Goal: Transaction & Acquisition: Purchase product/service

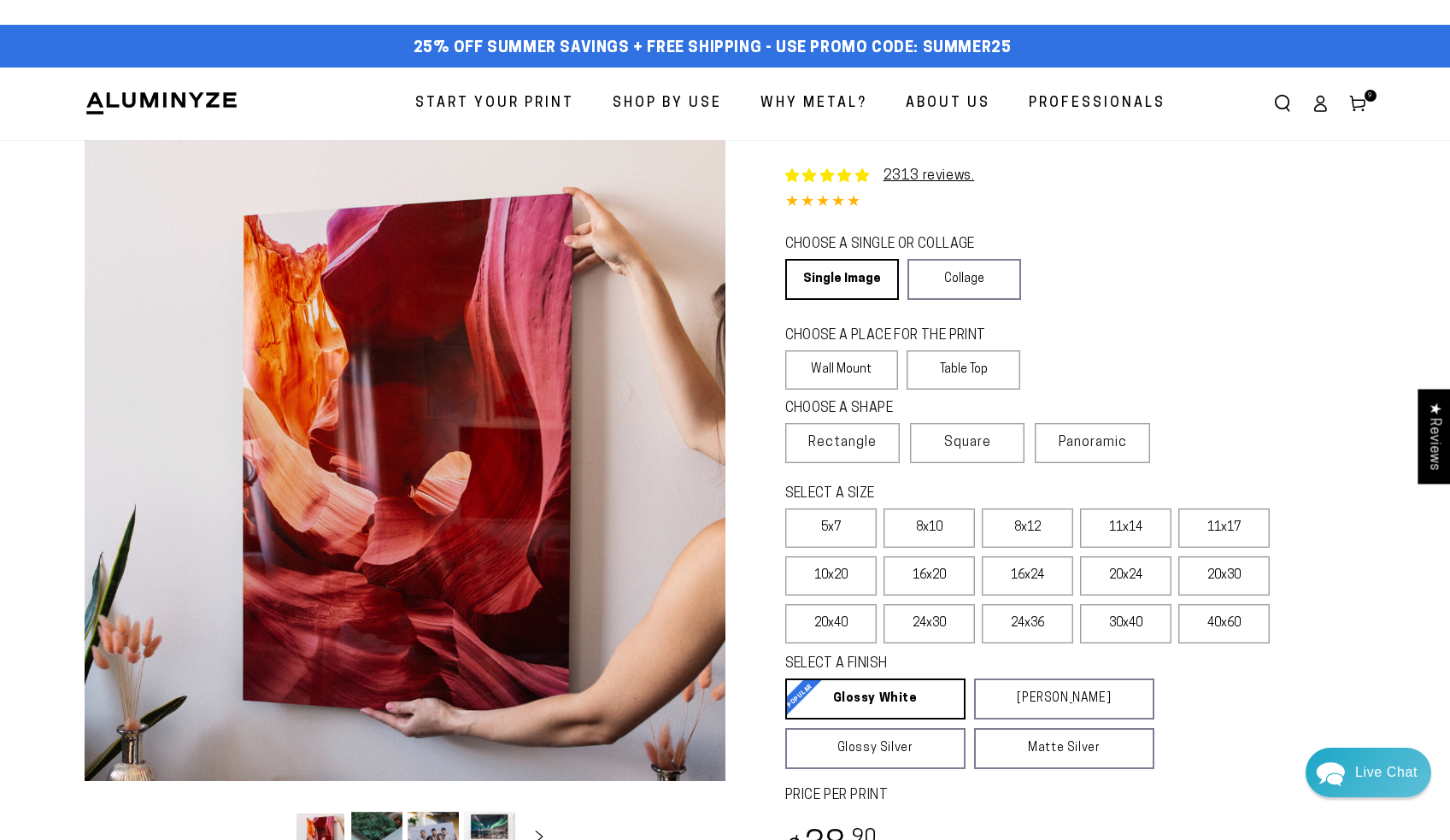
select select "**********"
click at [1368, 98] on span "9" at bounding box center [1371, 96] width 5 height 12
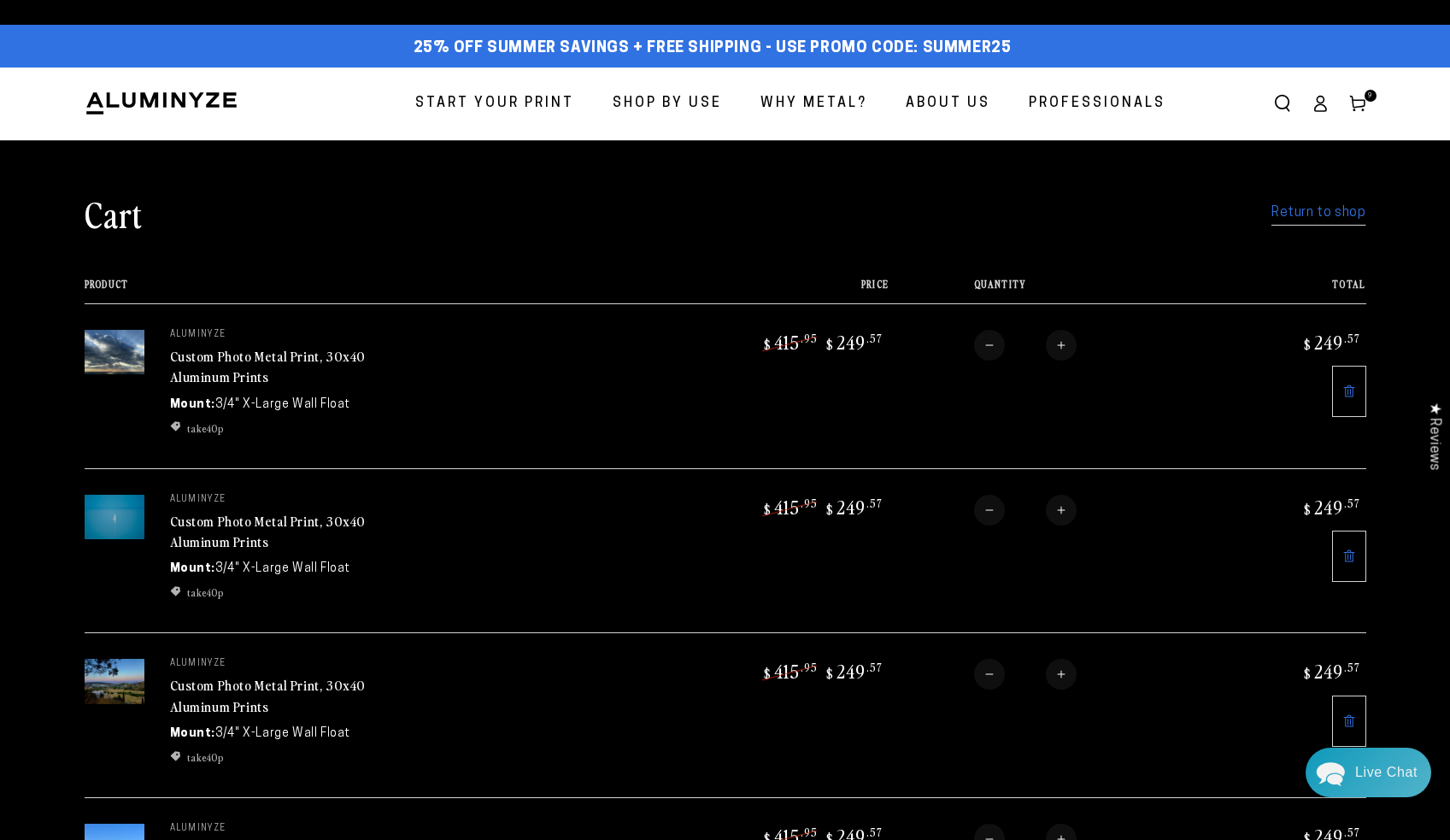
click at [122, 343] on img at bounding box center [114, 352] width 60 height 46
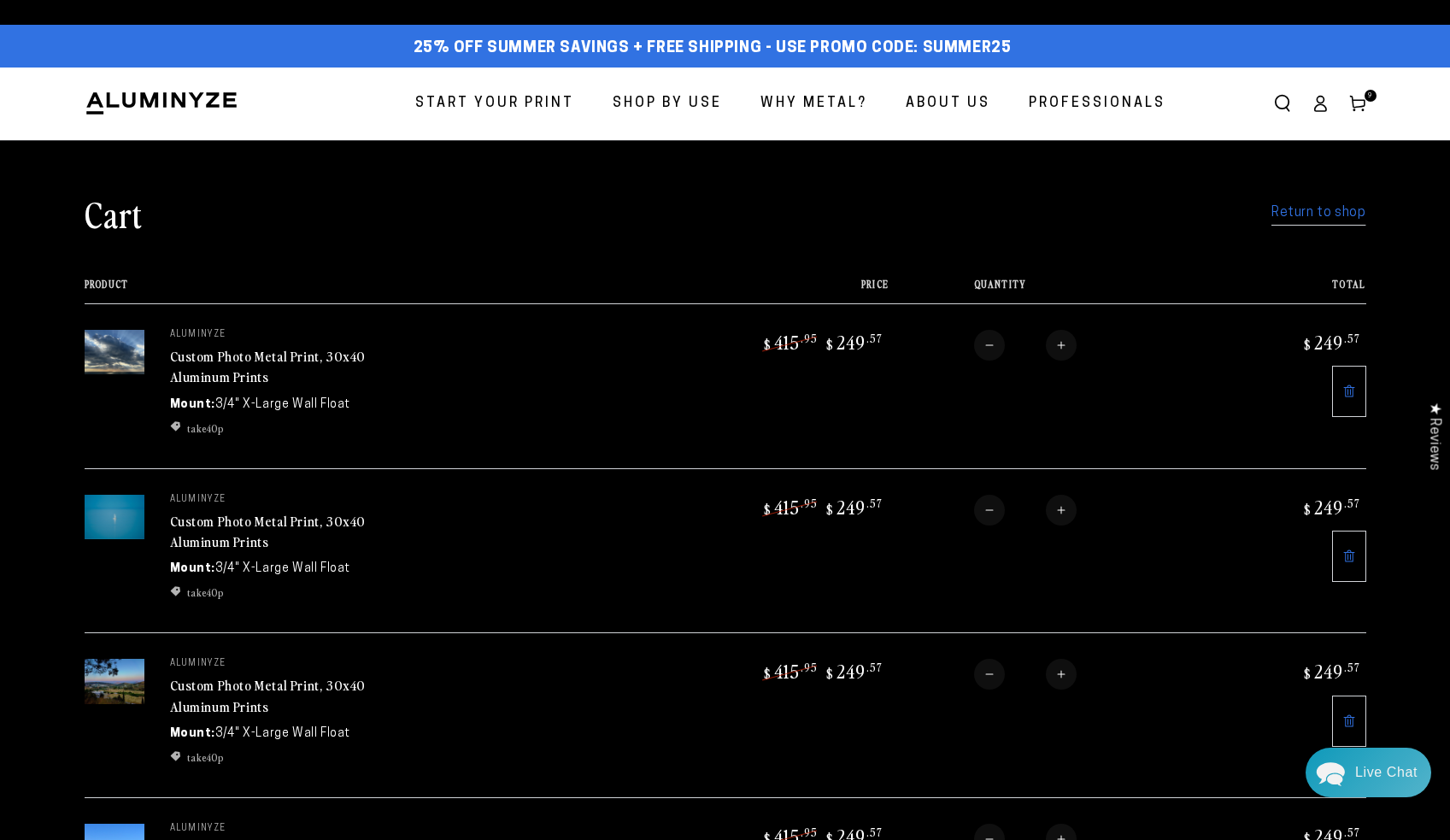
click at [122, 343] on img at bounding box center [114, 352] width 60 height 46
click at [243, 351] on link "Custom Photo Metal Print, 30x40 Aluminum Prints" at bounding box center [269, 366] width 197 height 41
click at [133, 507] on img at bounding box center [114, 518] width 60 height 46
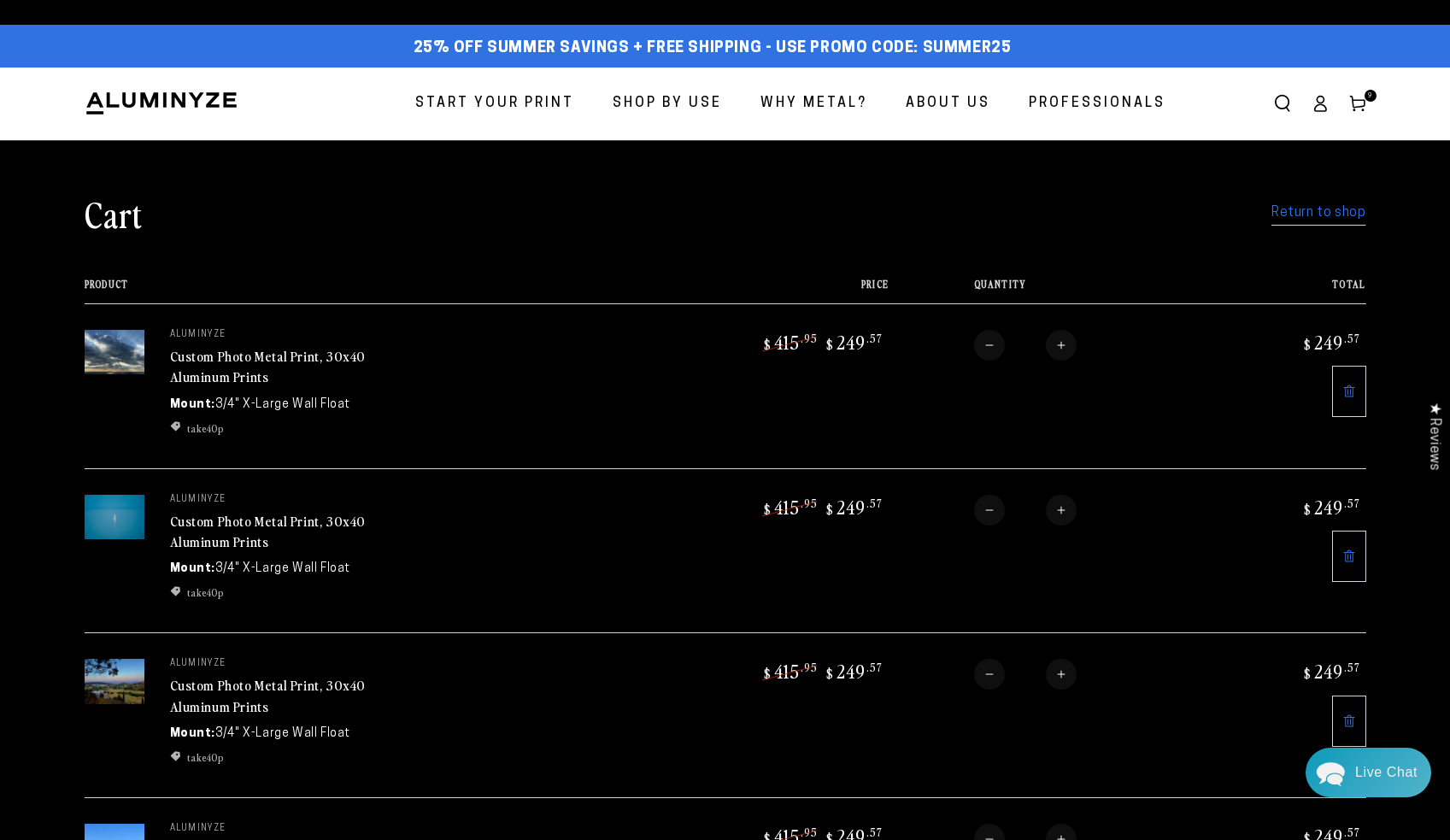
click at [133, 507] on img at bounding box center [114, 518] width 60 height 46
click at [262, 517] on link "Custom Photo Metal Print, 30x40 Aluminum Prints" at bounding box center [269, 532] width 197 height 41
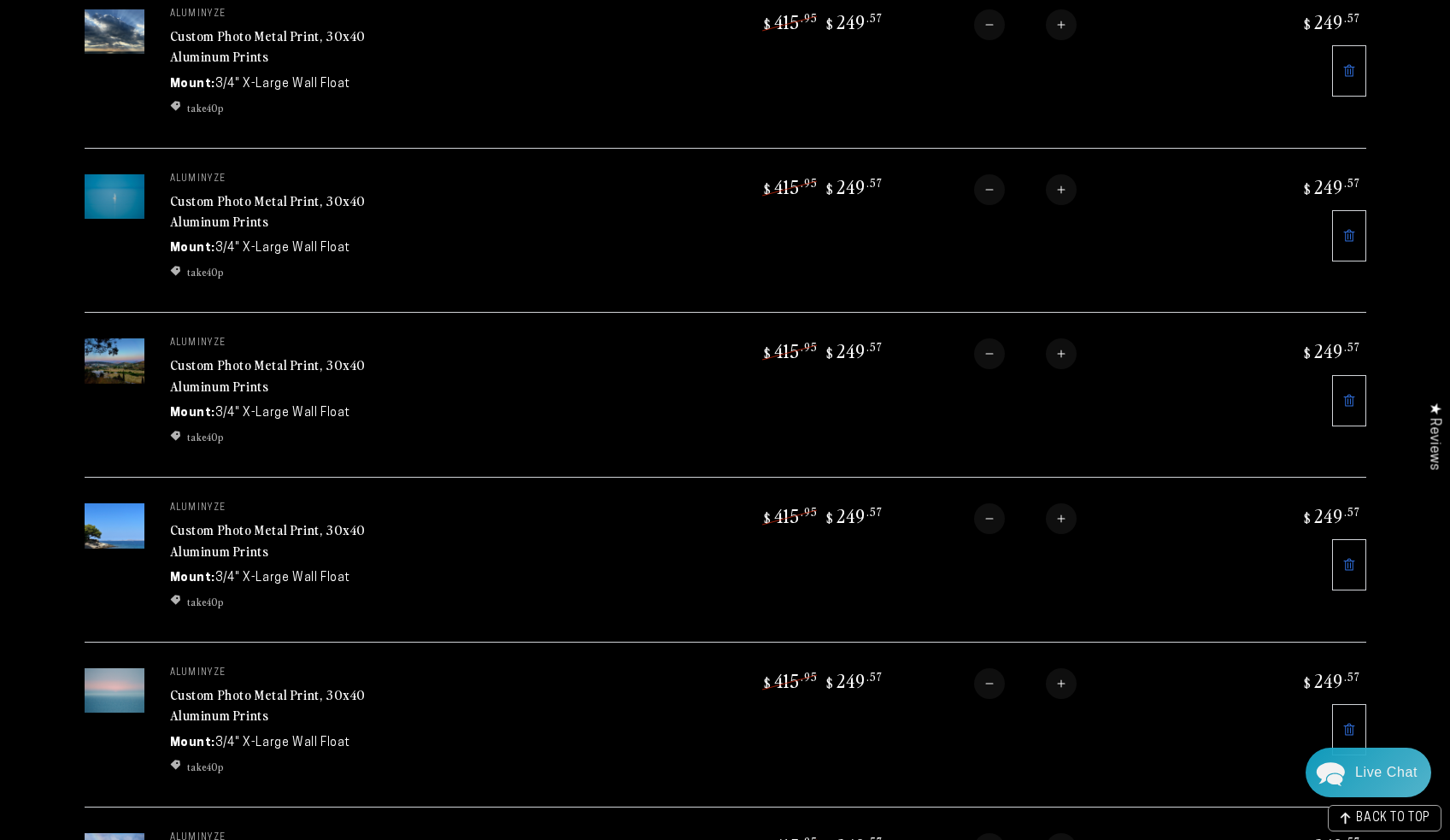
scroll to position [327, 0]
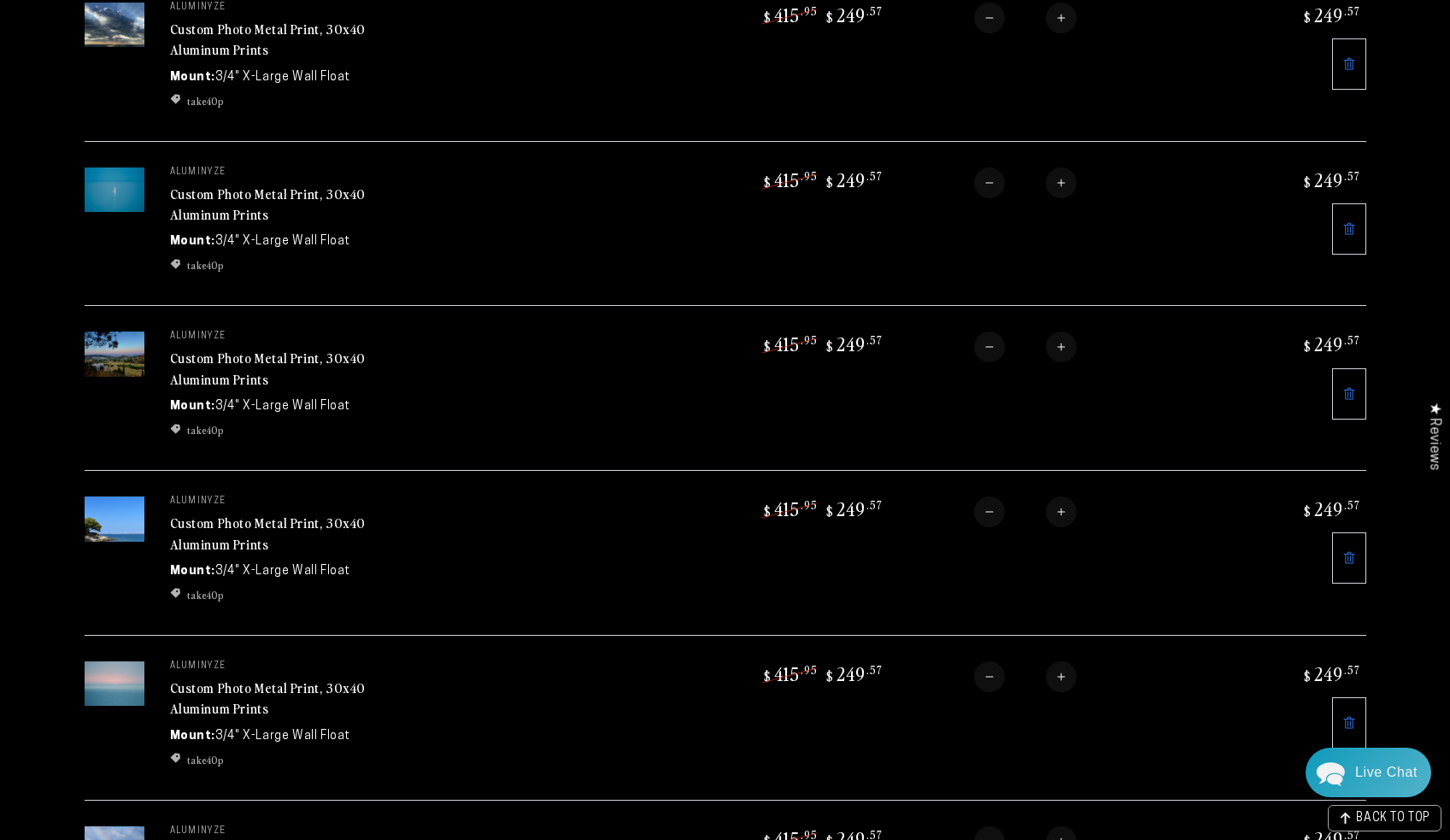
click at [199, 351] on link "Custom Photo Metal Print, 30x40 Aluminum Prints" at bounding box center [269, 368] width 197 height 41
click at [344, 519] on link "Custom Photo Metal Print, 30x40 Aluminum Prints" at bounding box center [269, 532] width 197 height 41
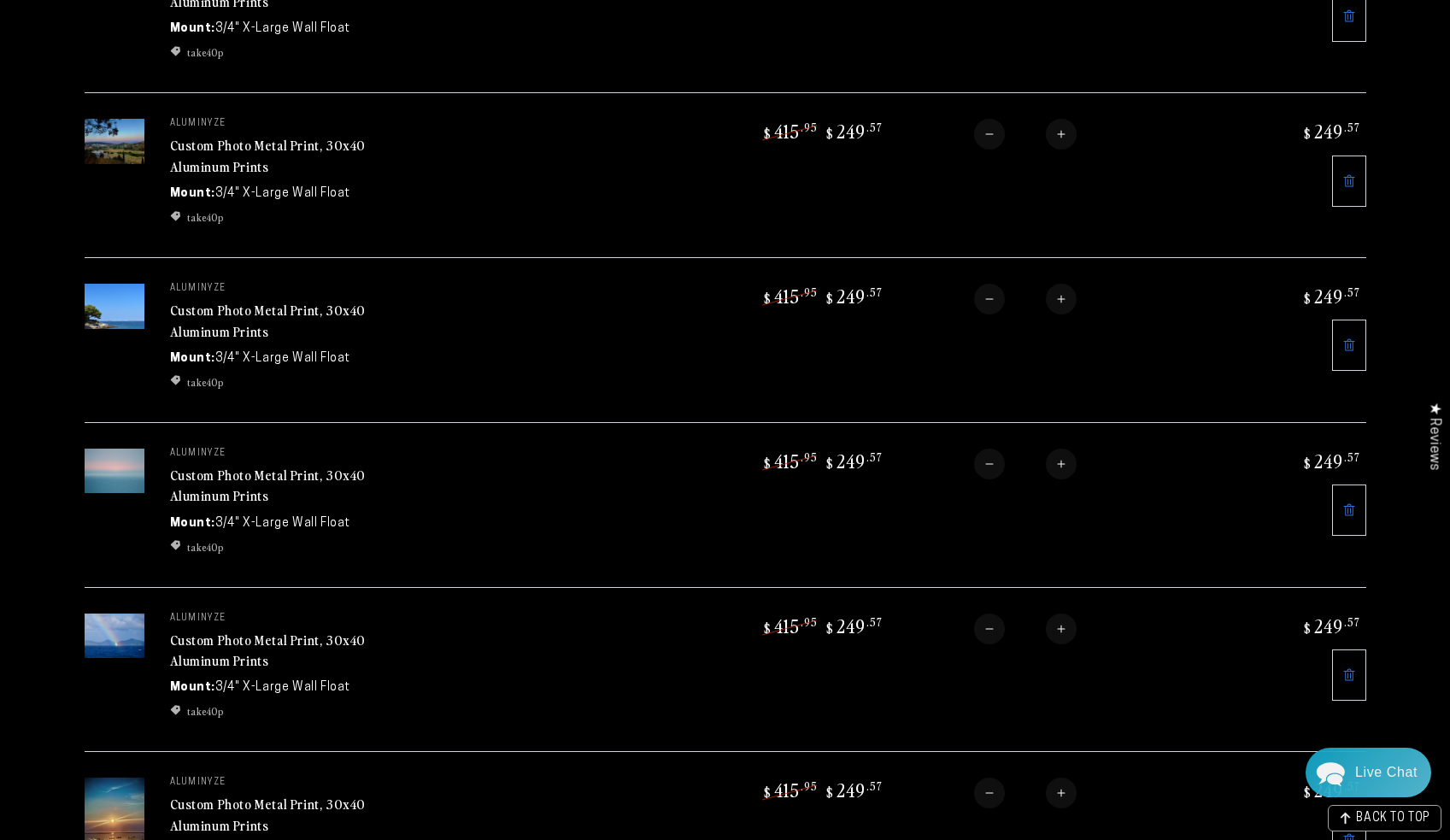
scroll to position [541, 0]
click at [366, 468] on link "Custom Photo Metal Print, 30x40 Aluminum Prints" at bounding box center [269, 484] width 197 height 41
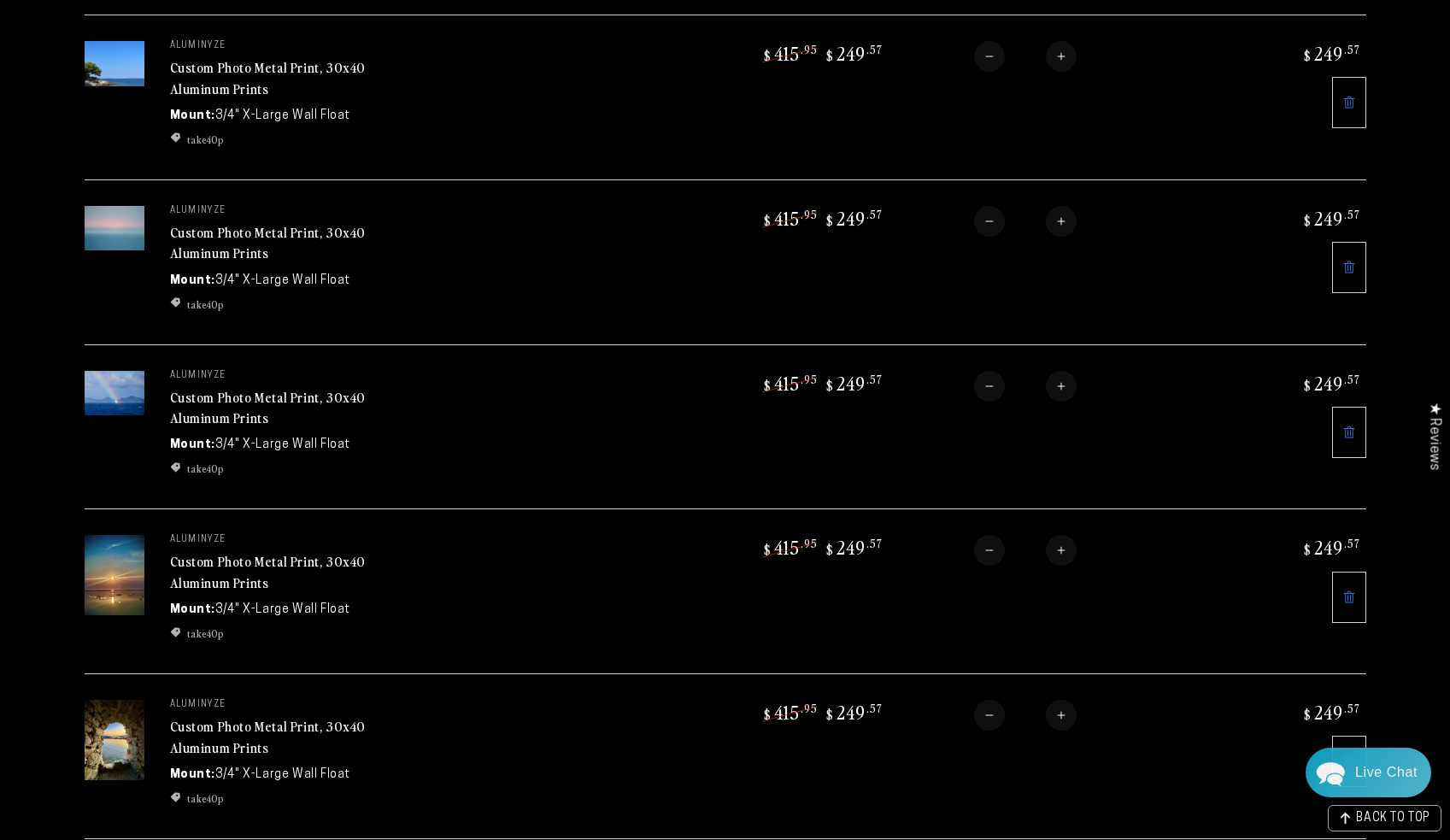
scroll to position [786, 0]
click at [990, 381] on button "Decrease quantity for Custom Photo Metal Print, 30x40 Aluminum Prints" at bounding box center [990, 383] width 31 height 31
type input "*"
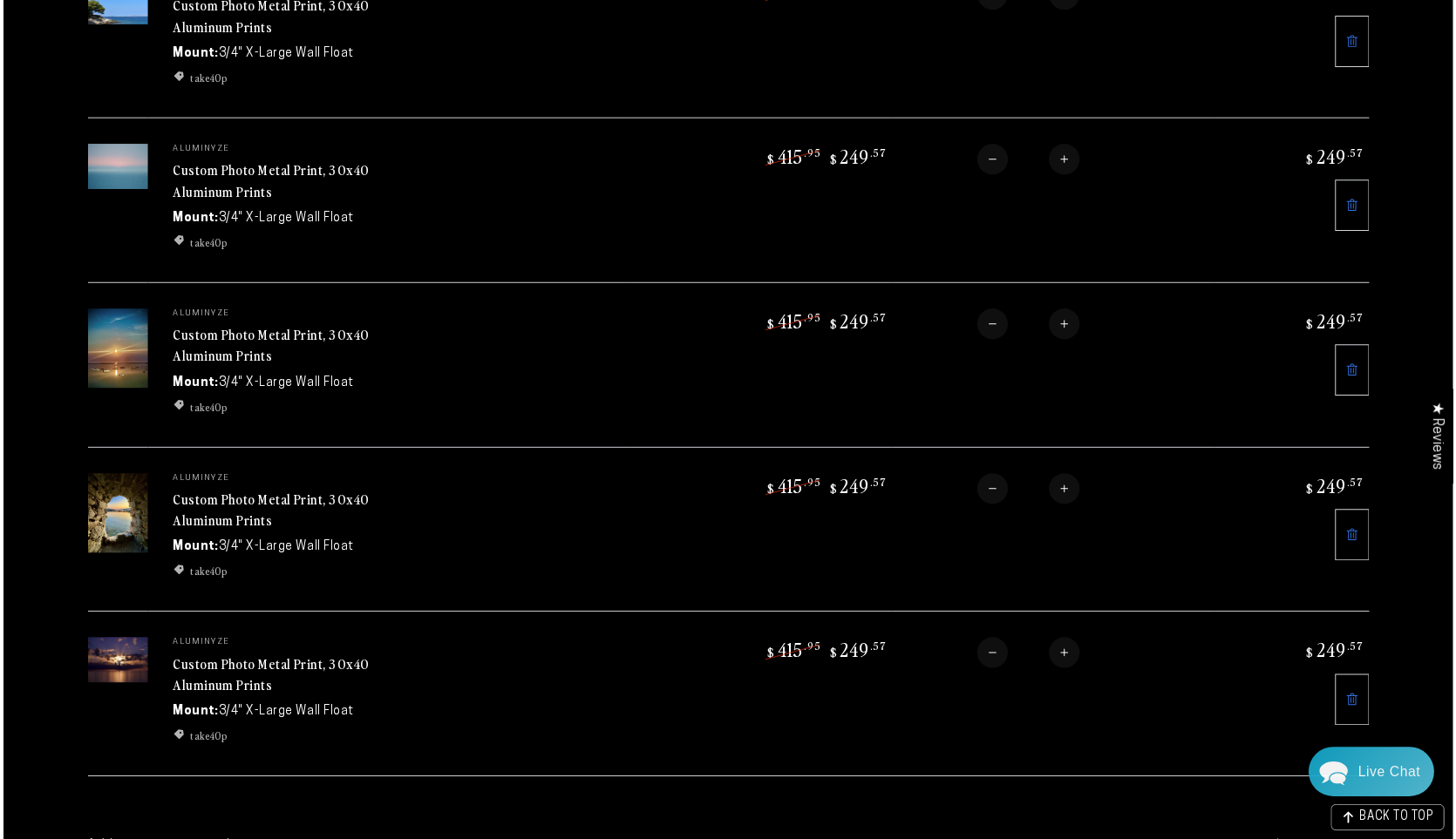
scroll to position [858, 0]
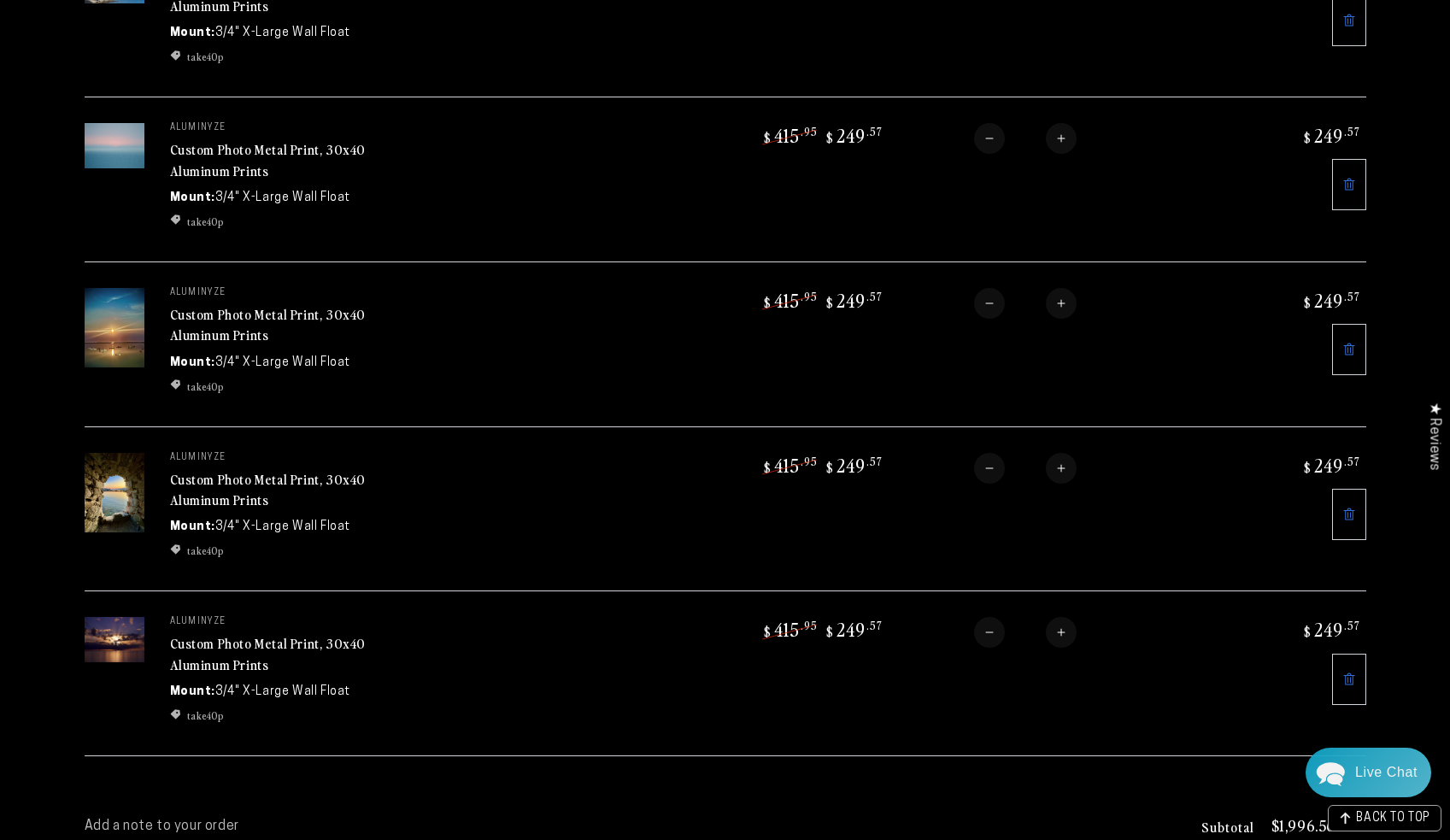
click at [259, 637] on link "Custom Photo Metal Print, 30x40 Aluminum Prints" at bounding box center [269, 654] width 197 height 41
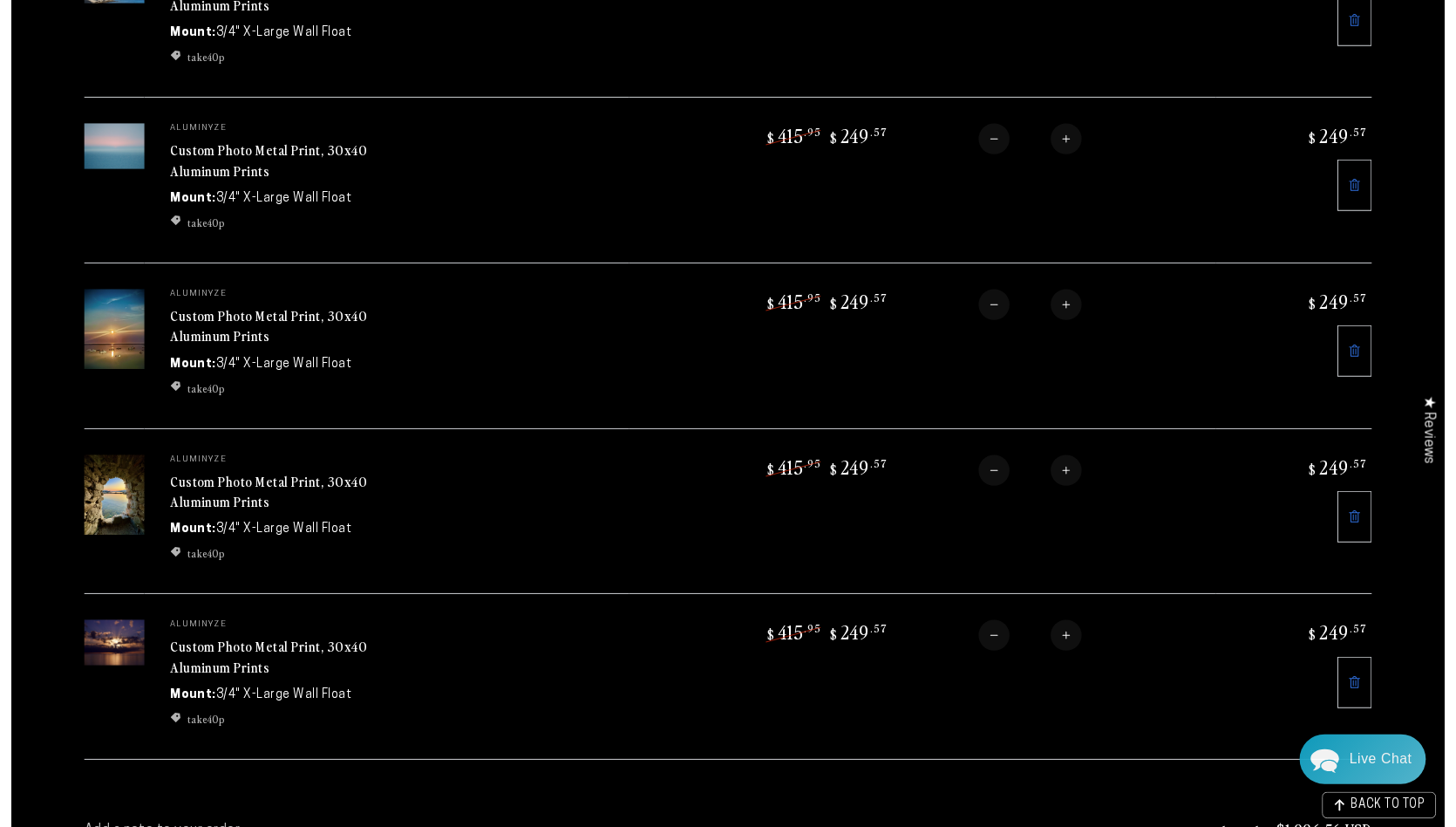
scroll to position [742, 0]
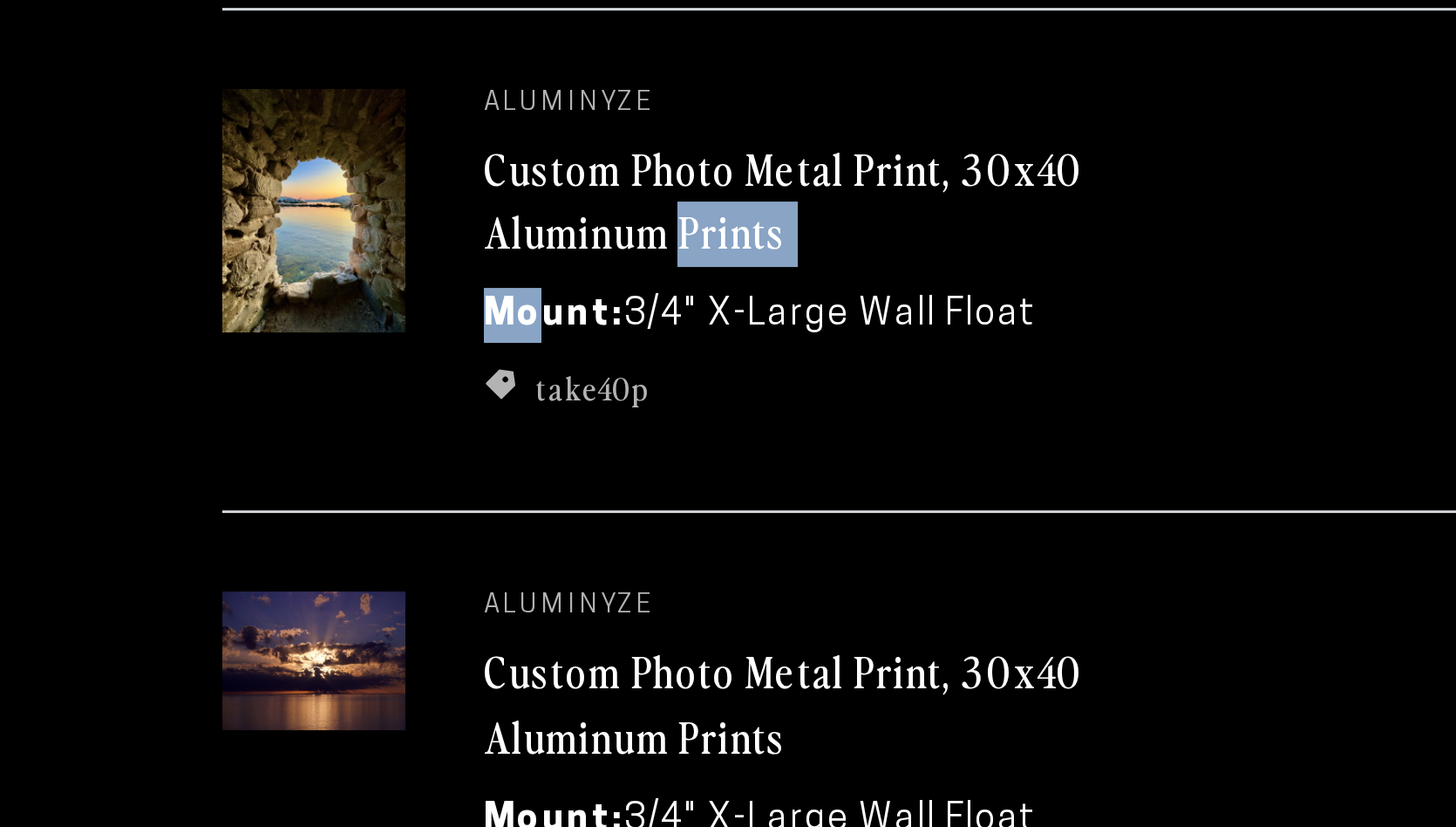
drag, startPoint x: 155, startPoint y: 76, endPoint x: 180, endPoint y: 105, distance: 38.3
click at [180, 553] on td "aluminyze Custom Photo Metal Print, 30x40 Aluminum Prints Mount: 3/4" X-Large W…" at bounding box center [381, 637] width 492 height 169
drag, startPoint x: 79, startPoint y: 113, endPoint x: 92, endPoint y: 137, distance: 27.3
click at [92, 553] on td at bounding box center [105, 637] width 61 height 169
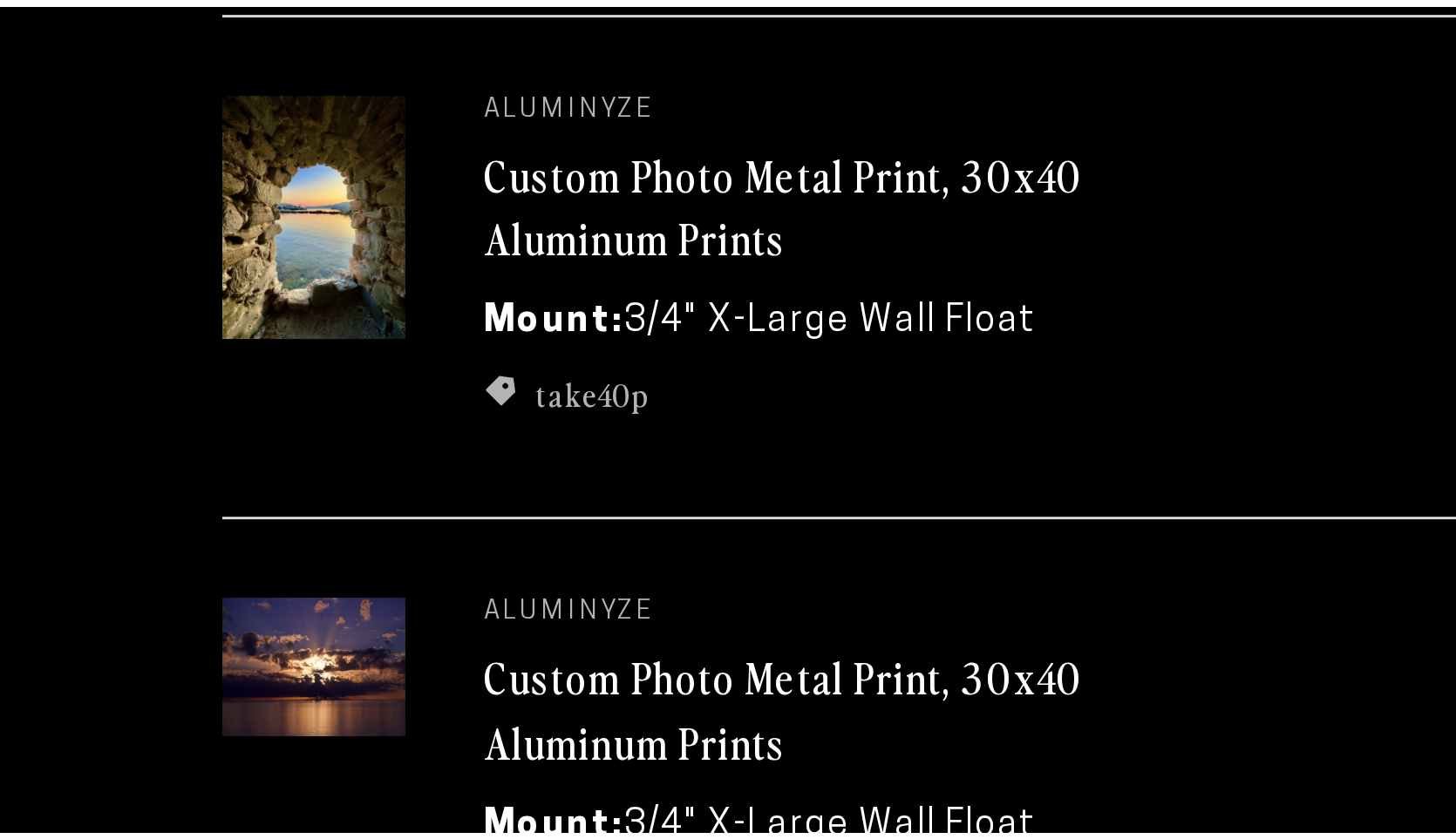
scroll to position [1016, 0]
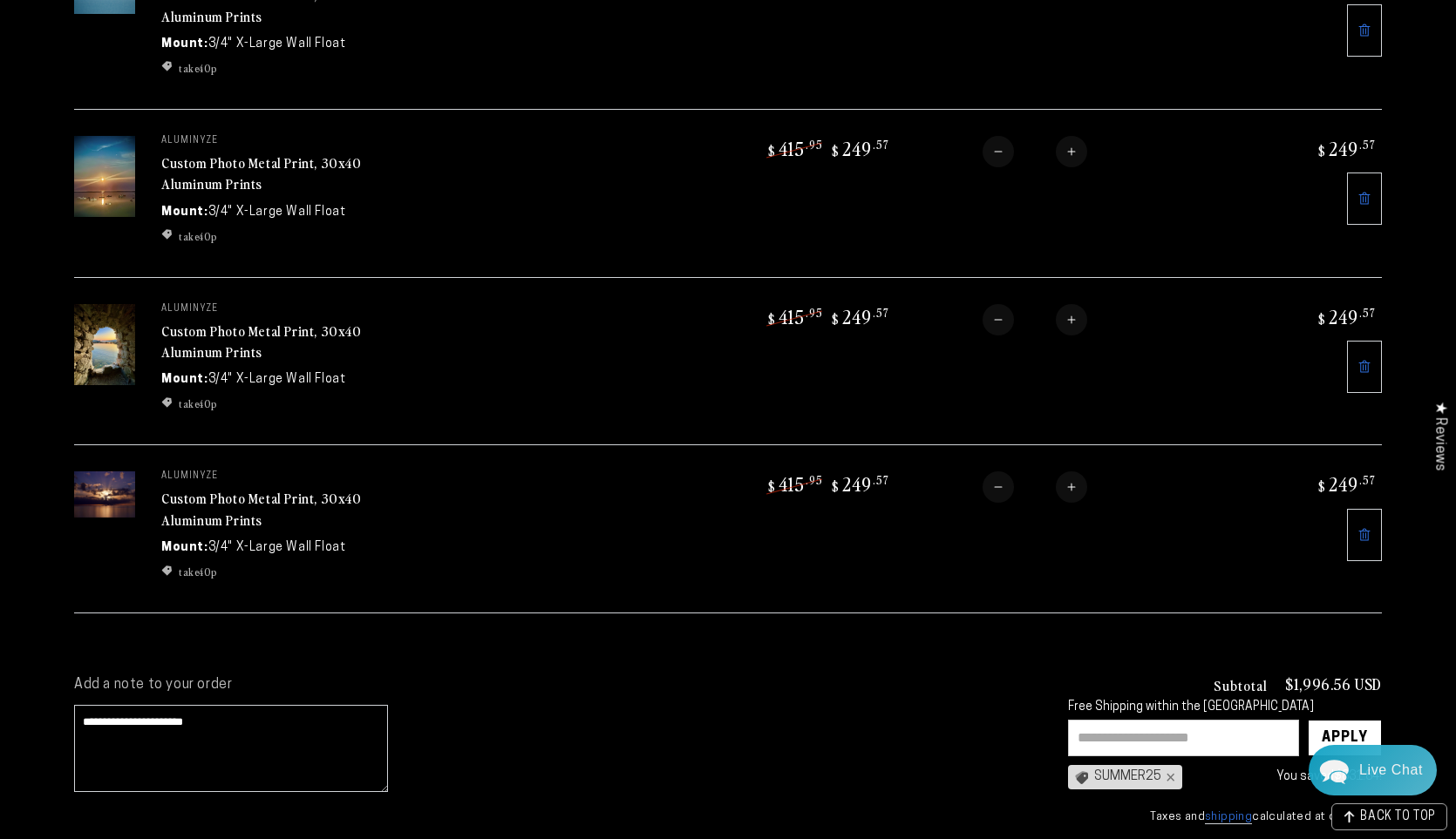
click at [997, 485] on button "Decrease quantity for Custom Photo Metal Print, 30x40 Aluminum Prints" at bounding box center [998, 487] width 31 height 31
type input "*"
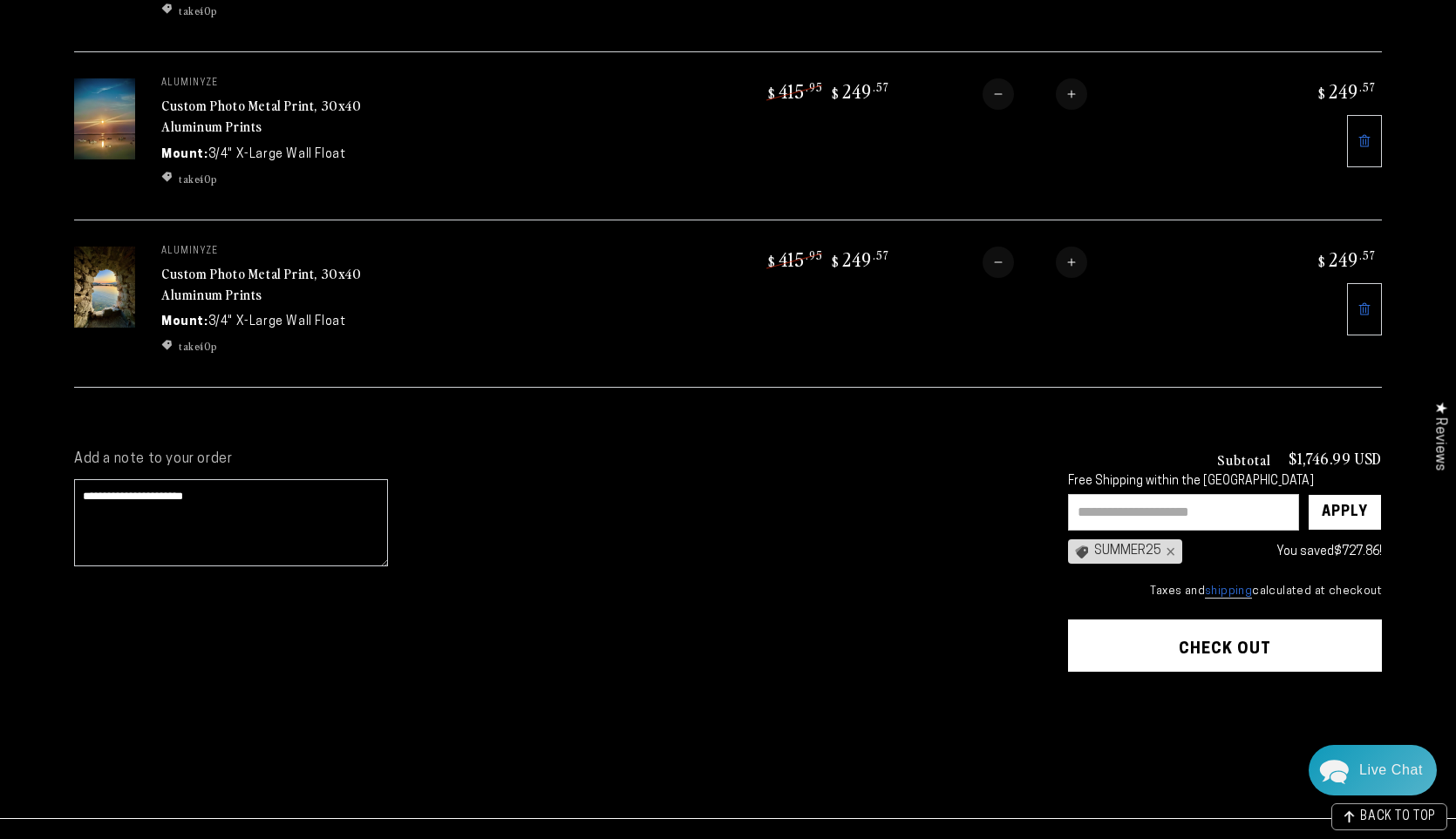
scroll to position [1077, 0]
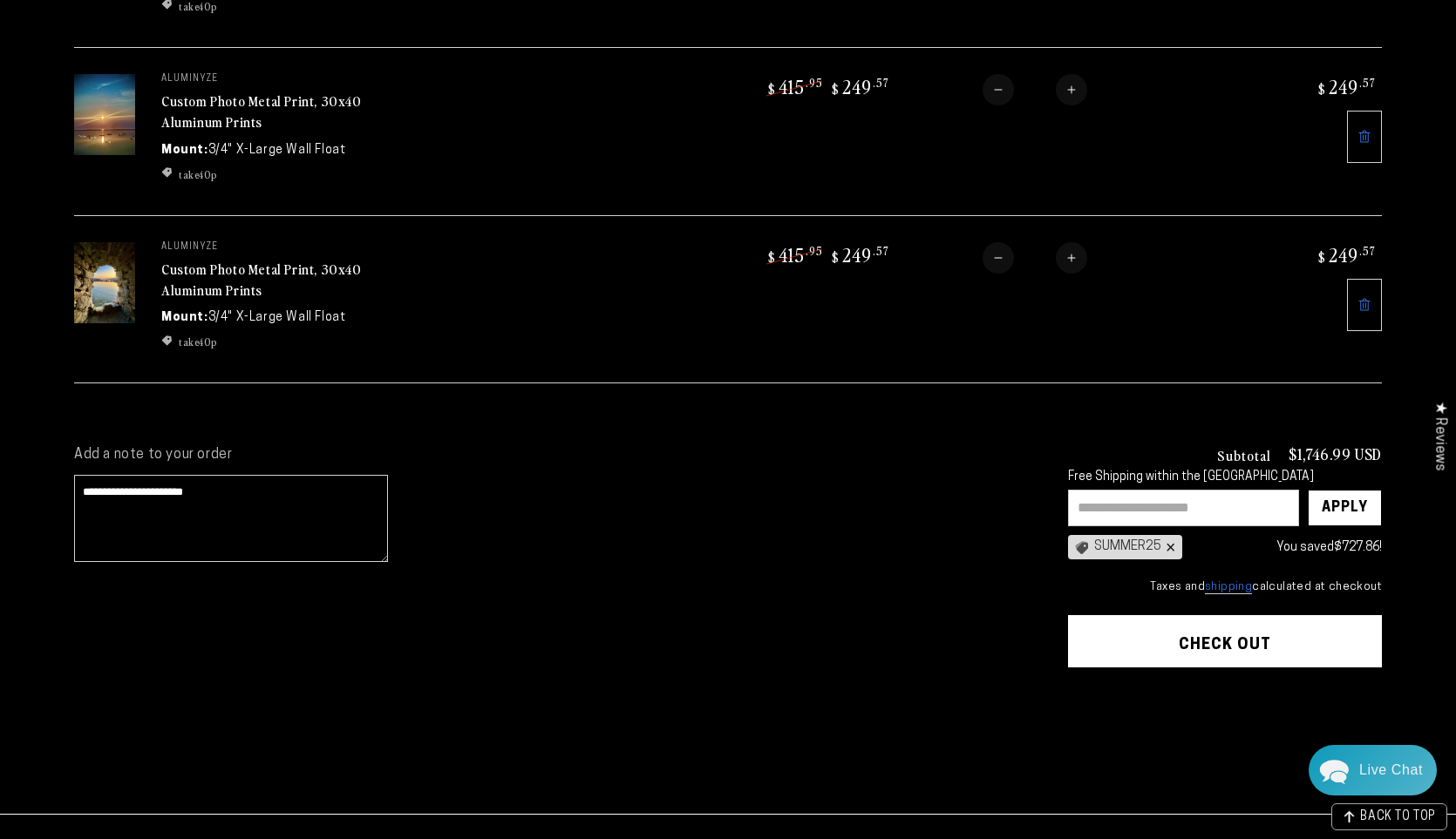
click at [1171, 541] on div "×" at bounding box center [1168, 548] width 14 height 14
click at [1114, 510] on input "text" at bounding box center [1183, 508] width 231 height 37
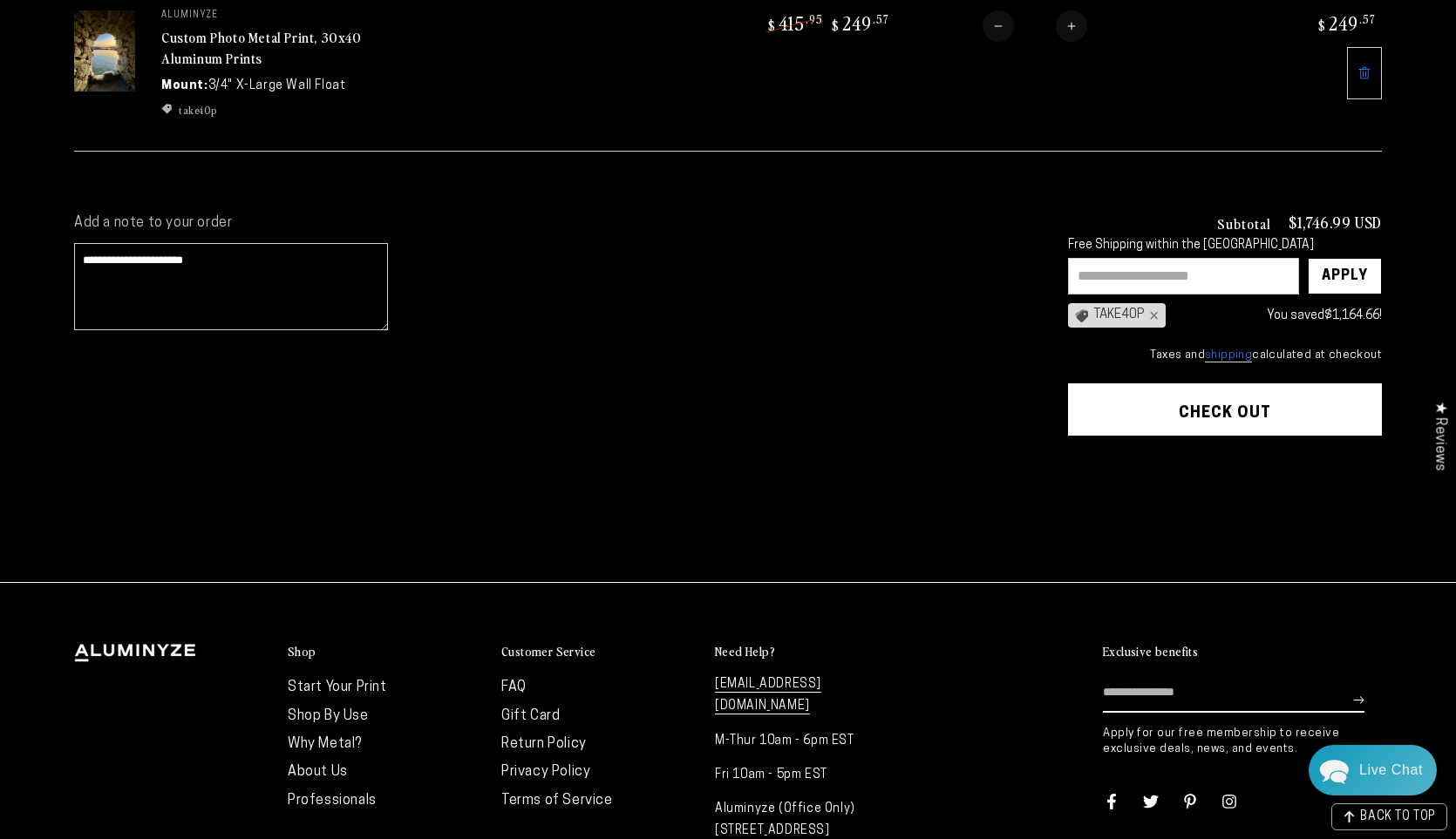
scroll to position [1392, 0]
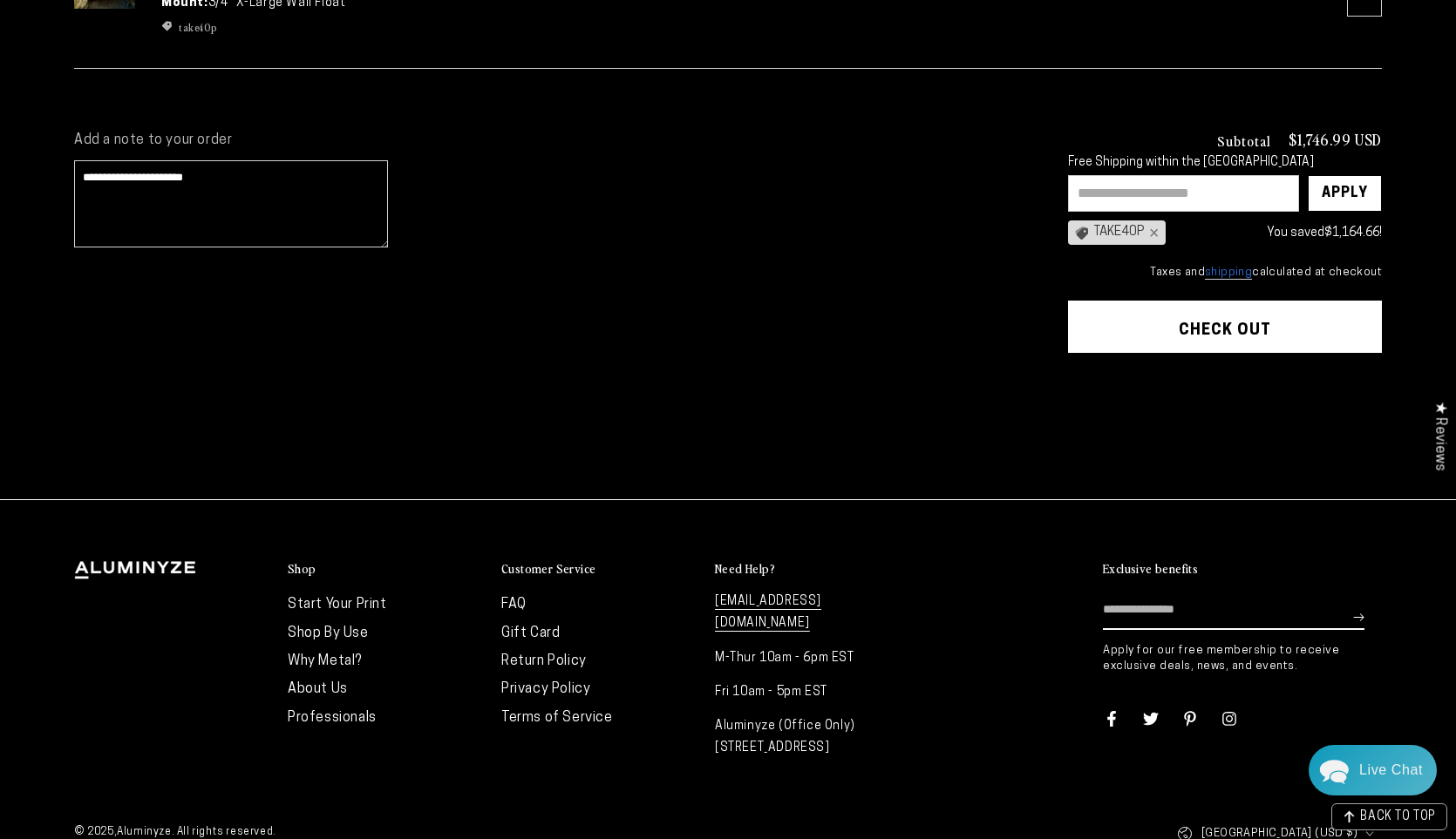
click at [1161, 328] on button "Check out" at bounding box center [1225, 326] width 314 height 52
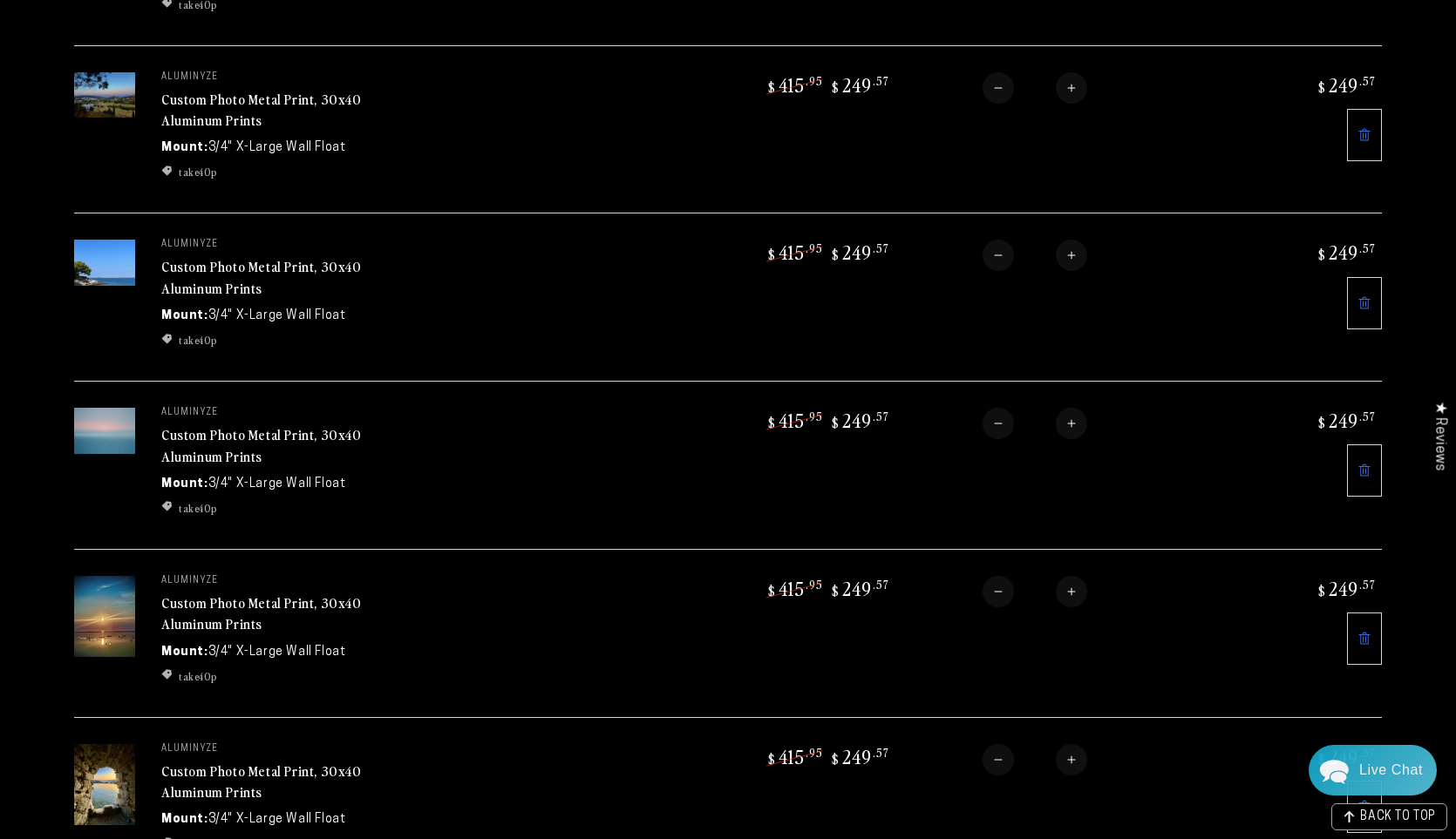
scroll to position [590, 0]
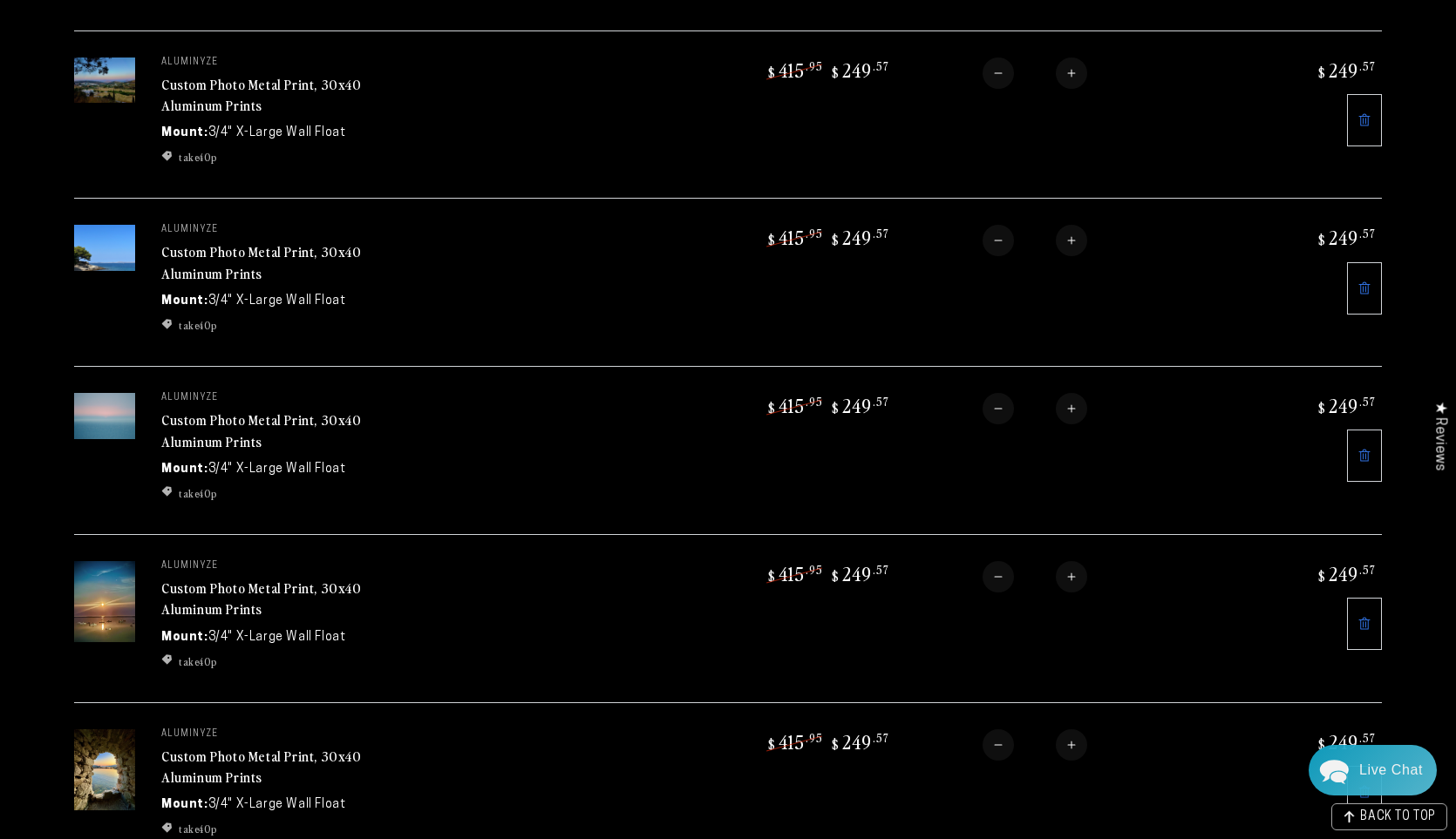
click at [266, 587] on link "Custom Photo Metal Print, 30x40 Aluminum Prints" at bounding box center [262, 599] width 201 height 42
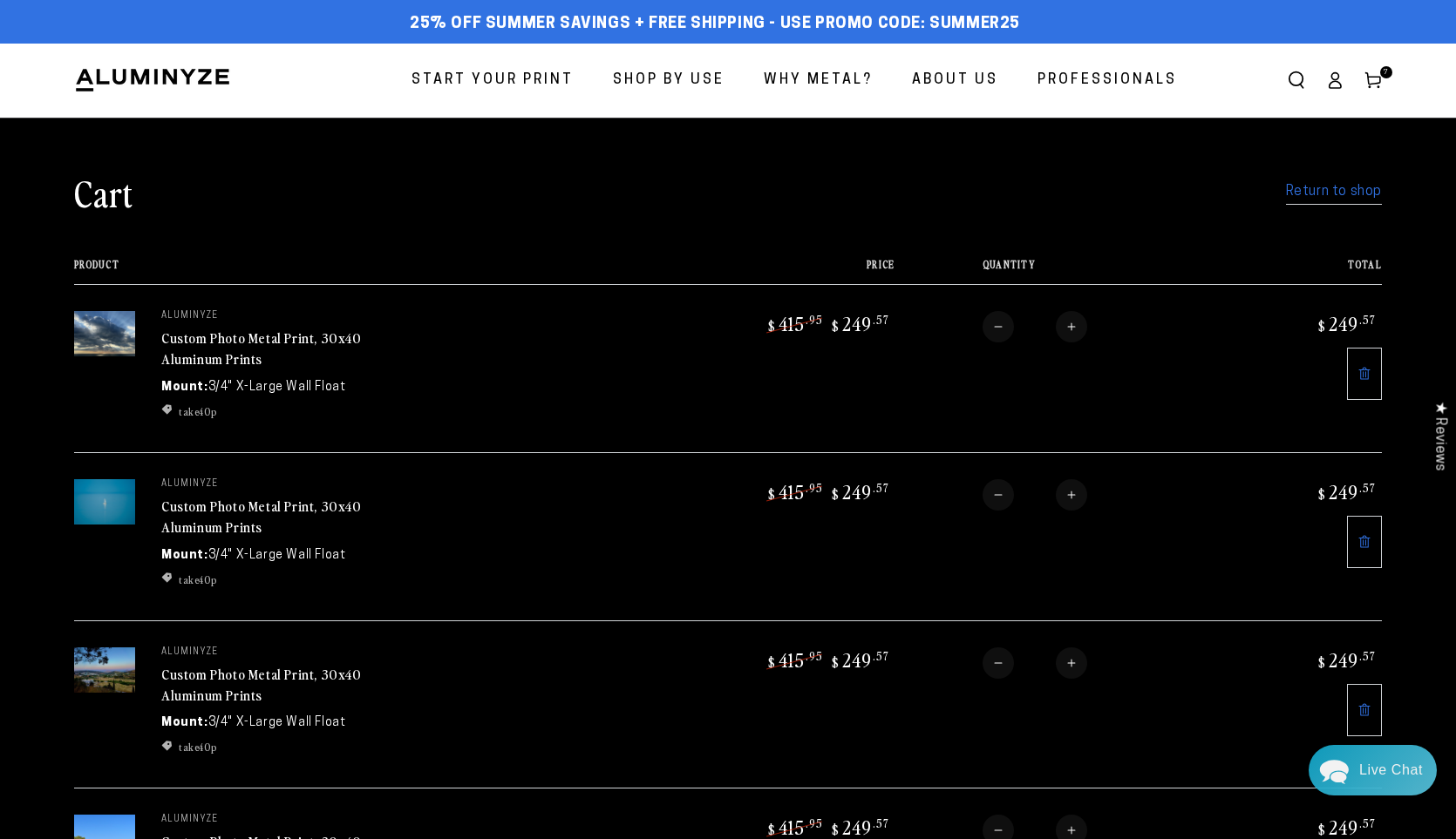
scroll to position [0, 0]
click at [493, 75] on span "Start Your Print" at bounding box center [492, 81] width 162 height 25
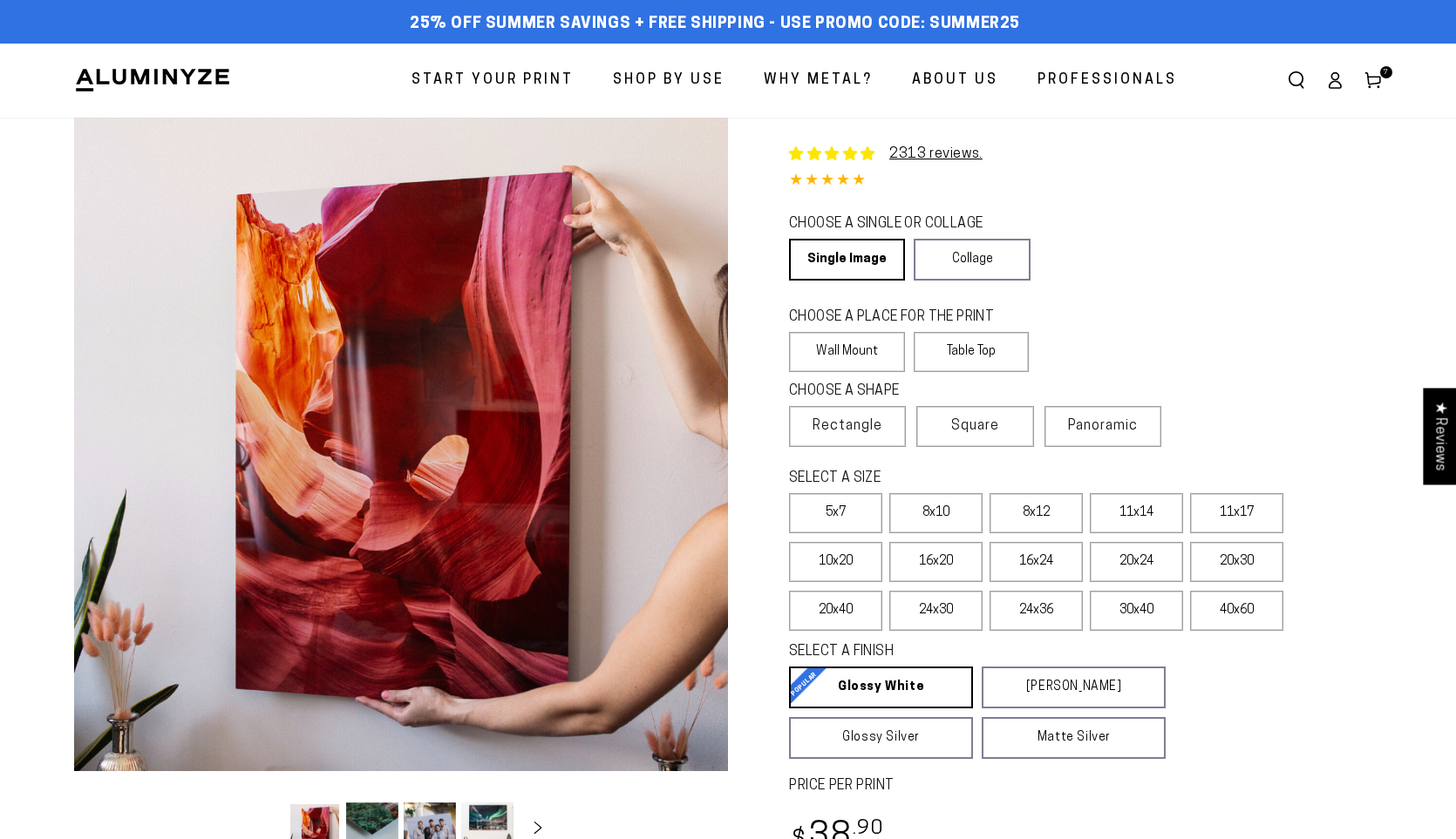
select select "**********"
click at [1115, 615] on label "30x40" at bounding box center [1137, 610] width 93 height 40
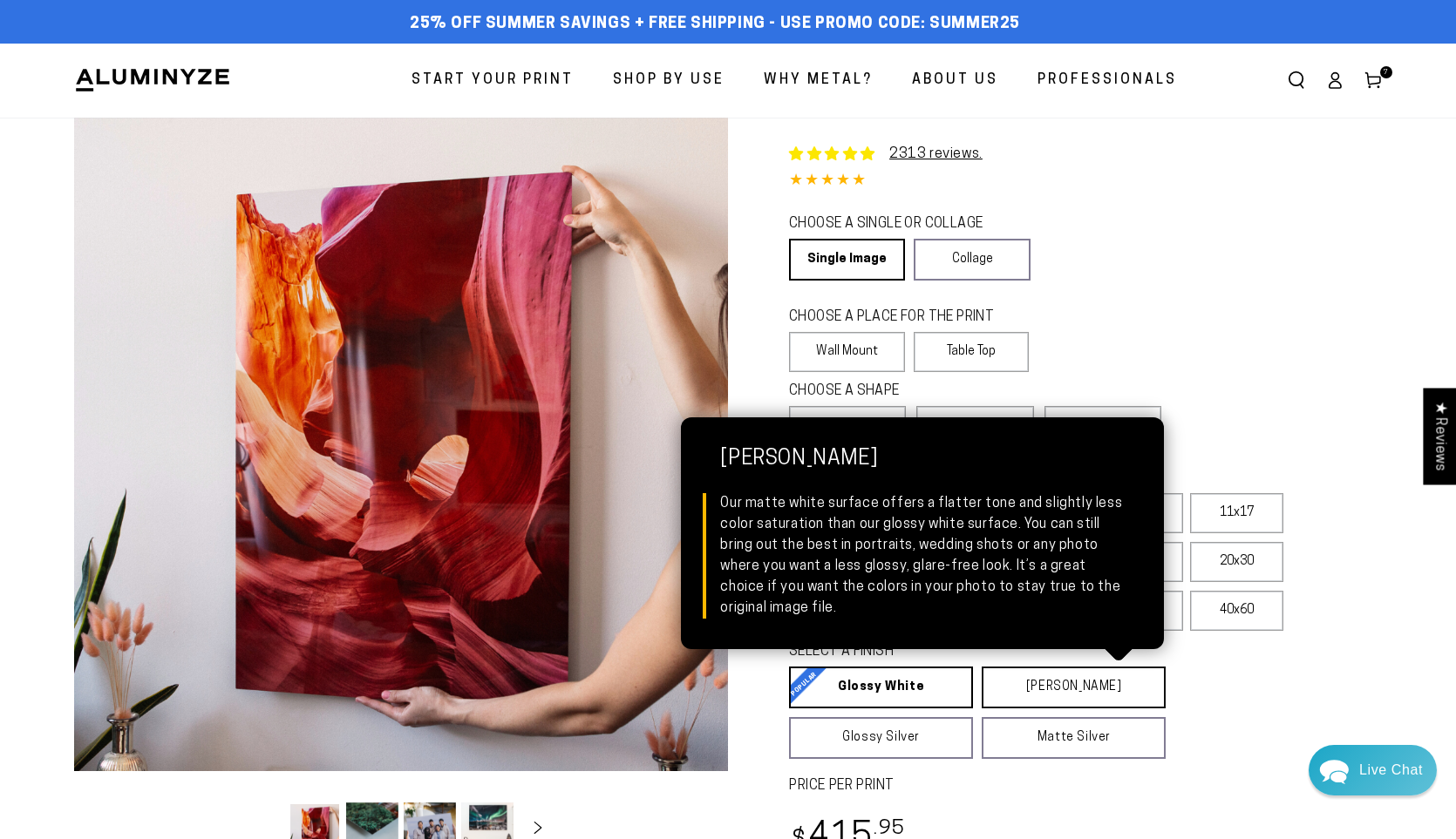
click at [1054, 696] on link "Matte White Matte White Our matte white surface offers a flatter tone and sligh…" at bounding box center [1073, 688] width 184 height 42
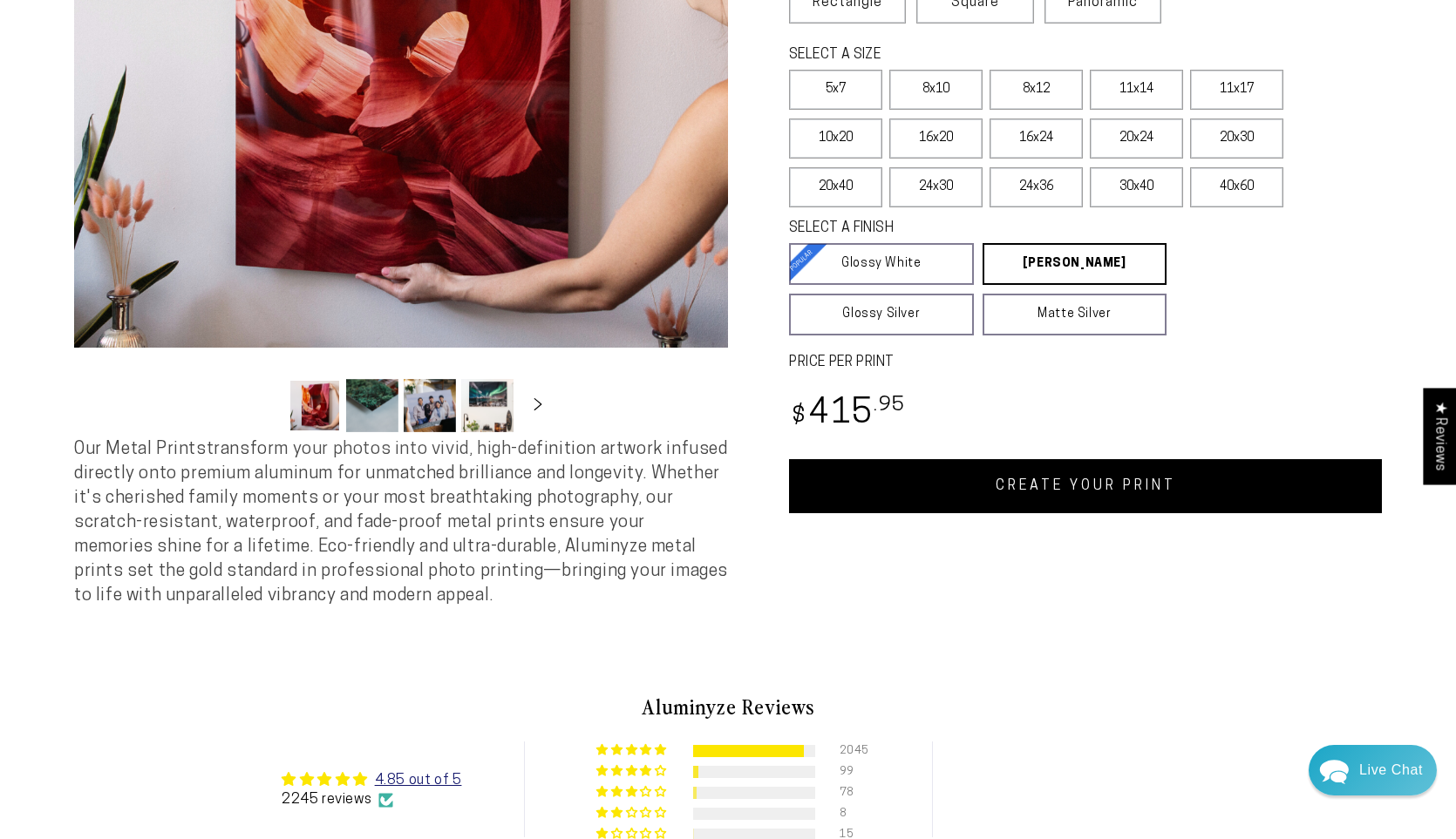
scroll to position [424, 0]
click at [1115, 480] on link "CREATE YOUR PRINT" at bounding box center [1085, 486] width 593 height 54
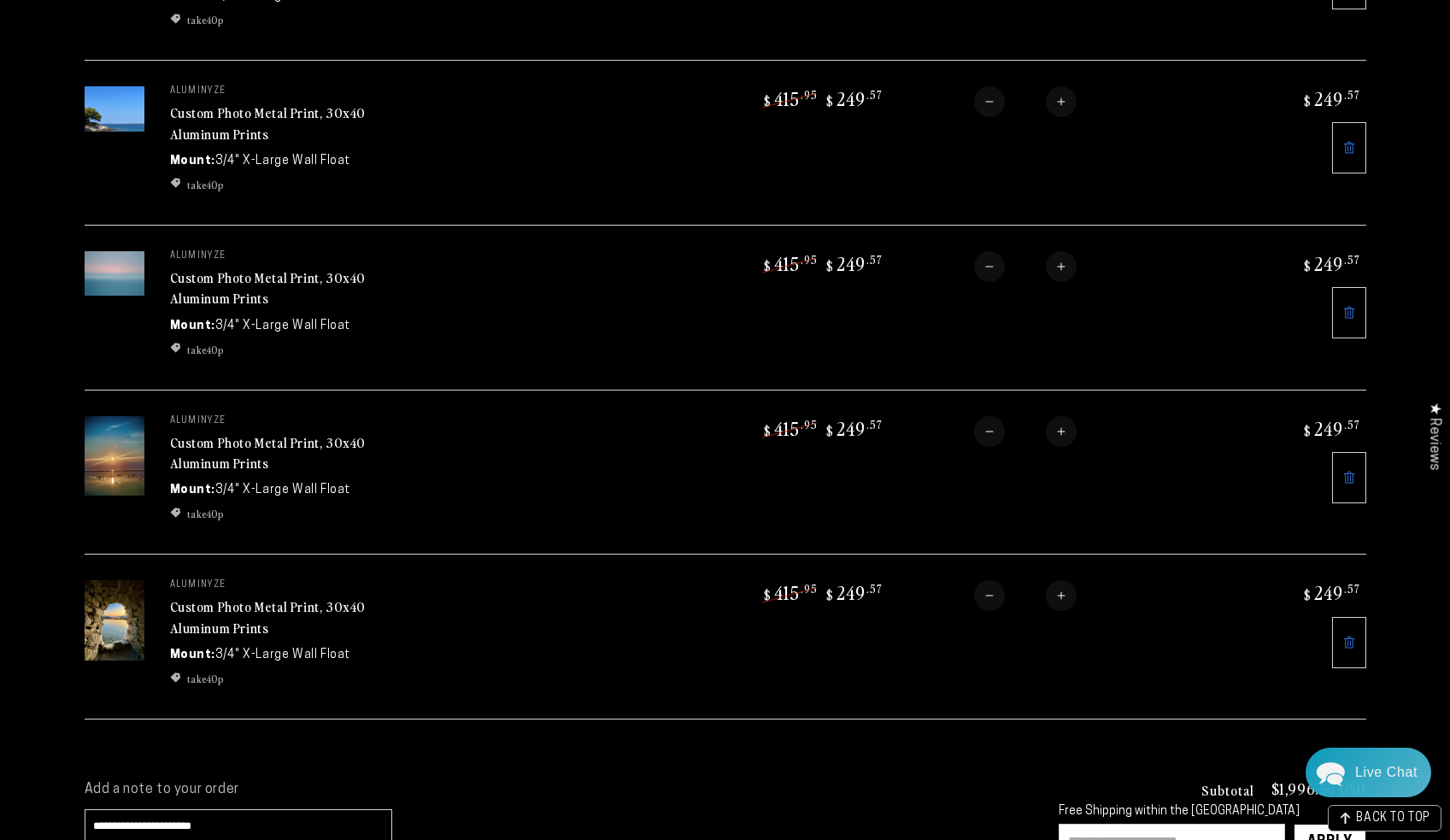
scroll to position [888, 0]
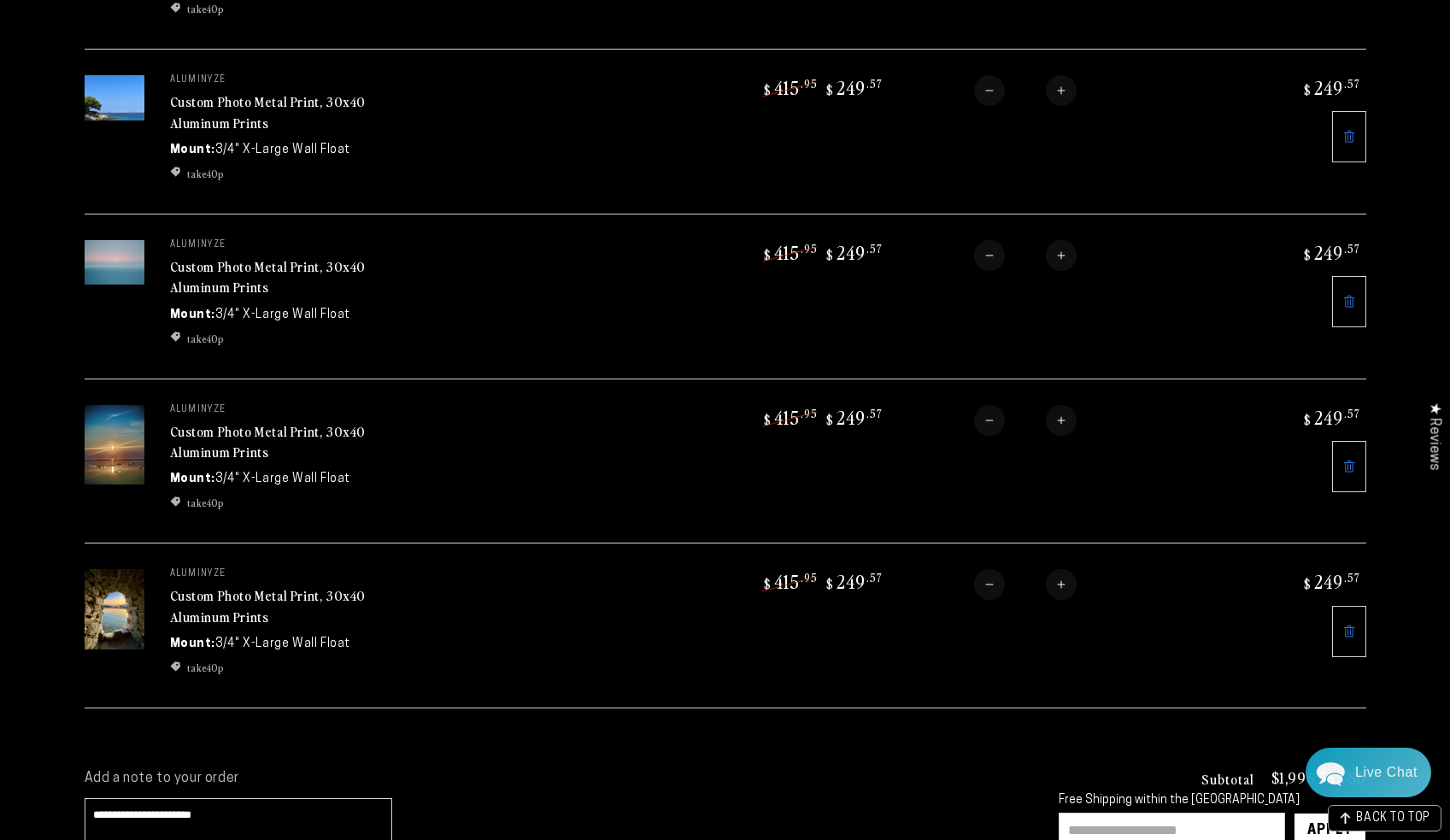
click at [984, 418] on button "Decrease quantity for Custom Photo Metal Print, 30x40 Aluminum Prints" at bounding box center [990, 420] width 31 height 31
type input "*"
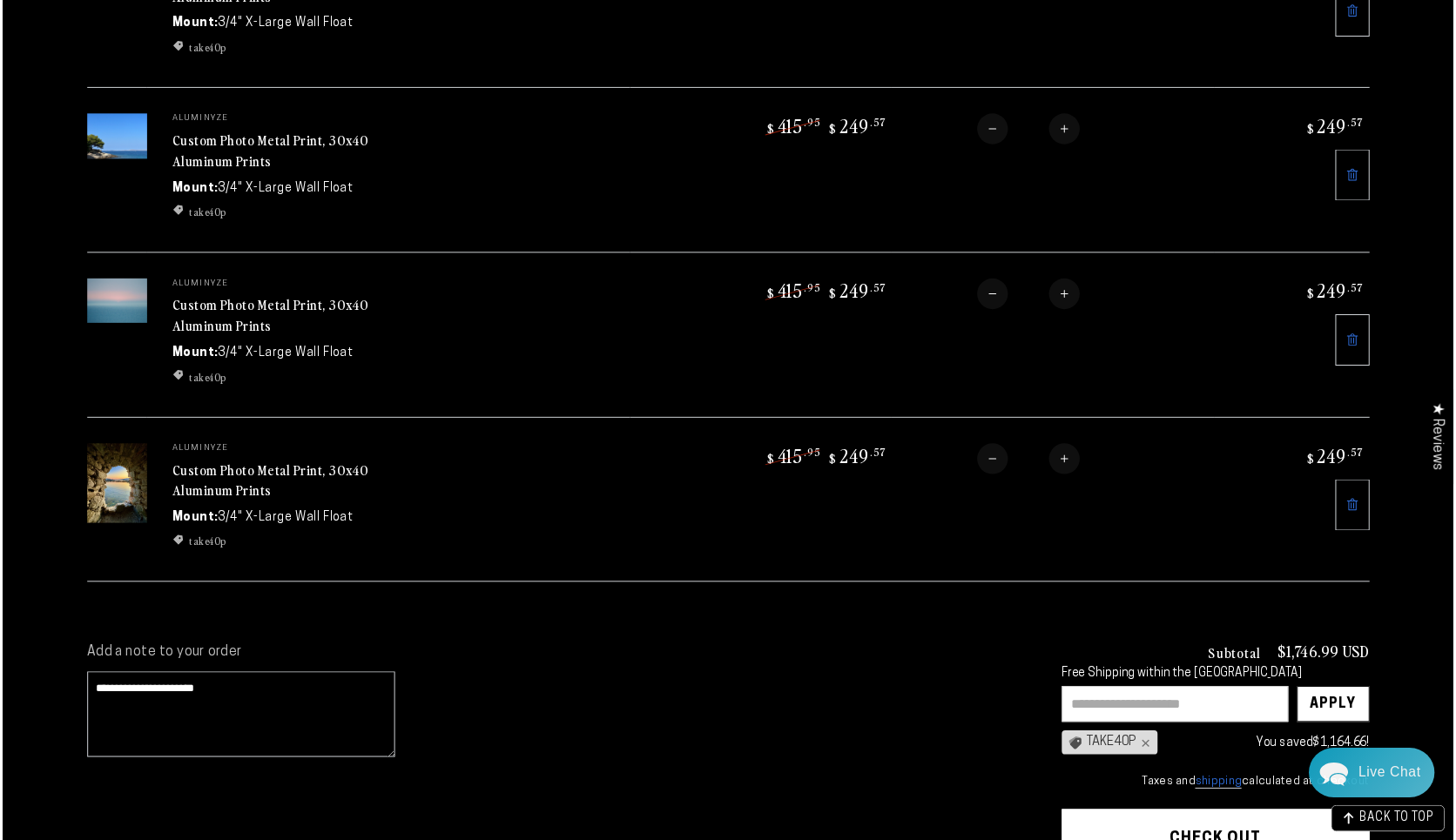
scroll to position [850, 0]
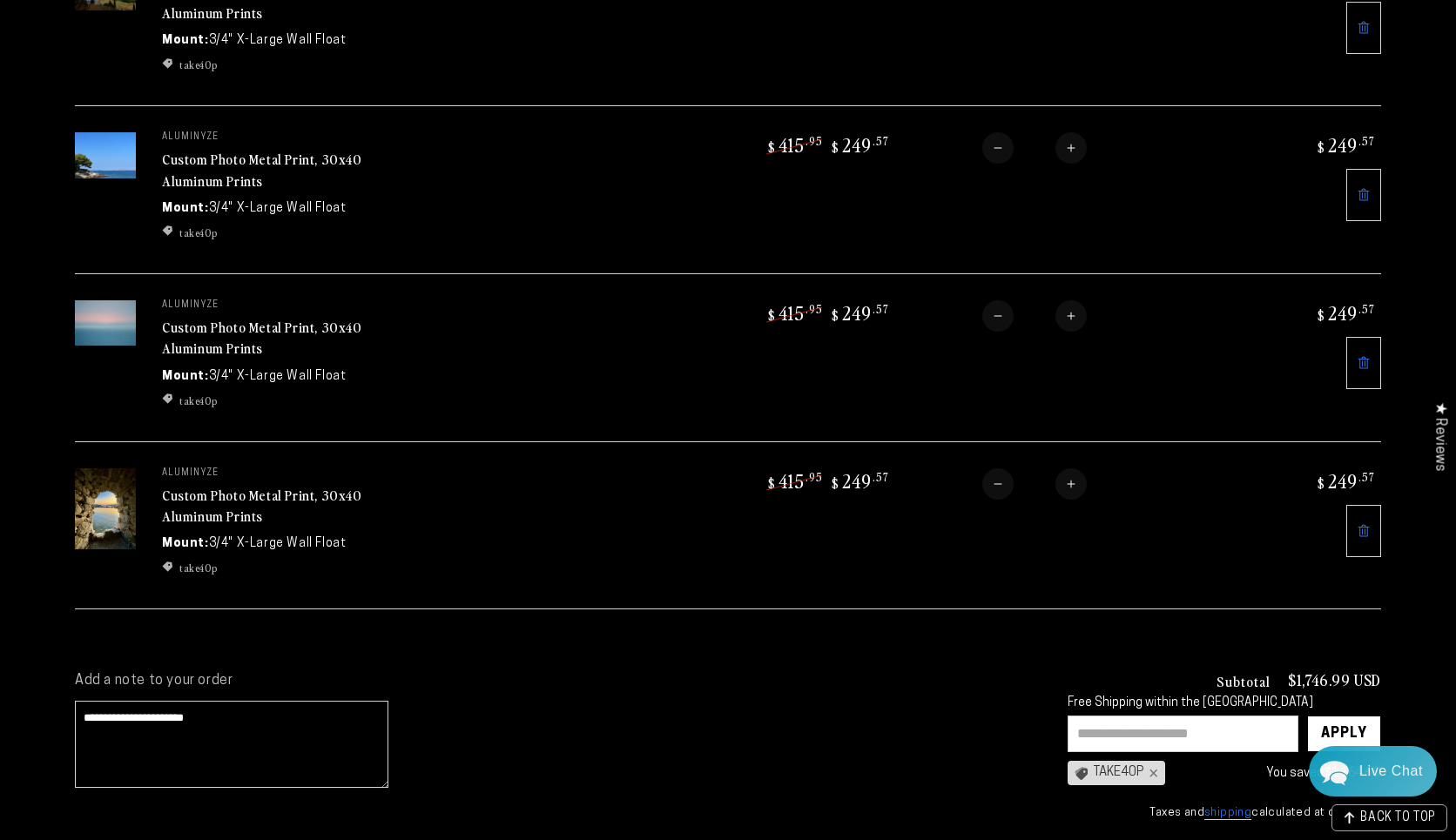
click at [708, 760] on cart-note "**********" at bounding box center [554, 735] width 958 height 125
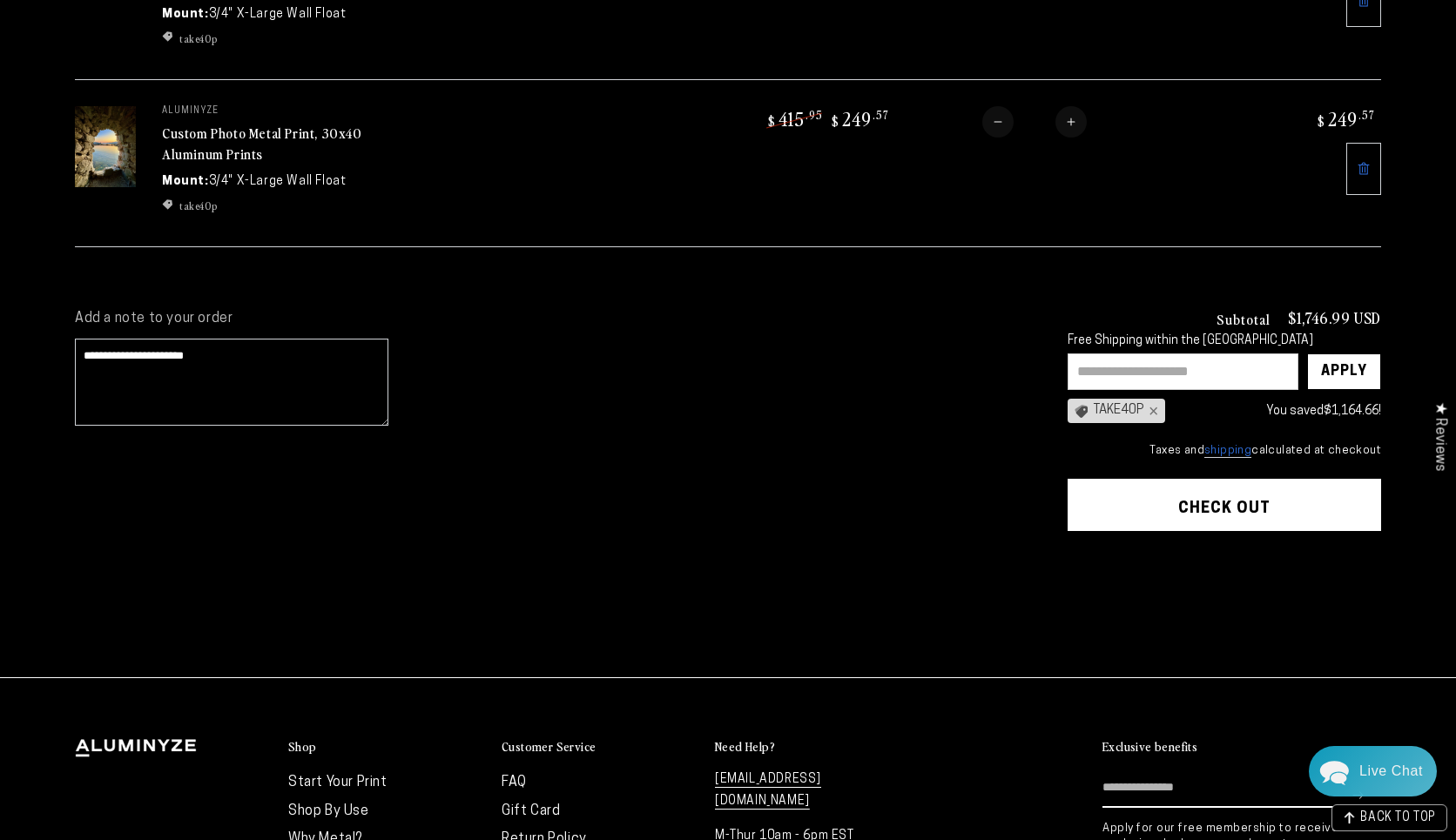
scroll to position [1327, 0]
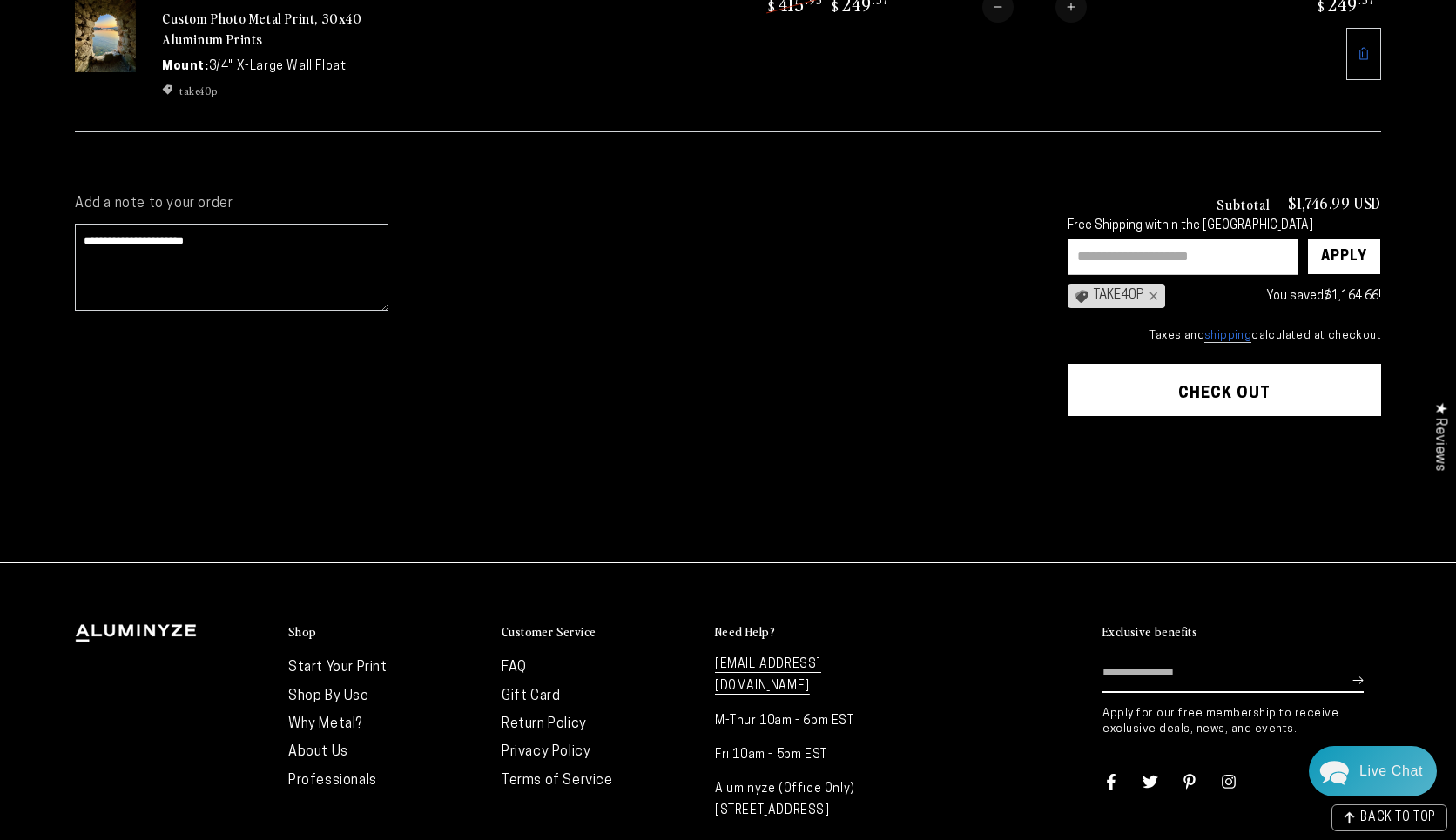
click at [1228, 381] on button "Check out" at bounding box center [1224, 390] width 313 height 52
